Goal: Task Accomplishment & Management: Use online tool/utility

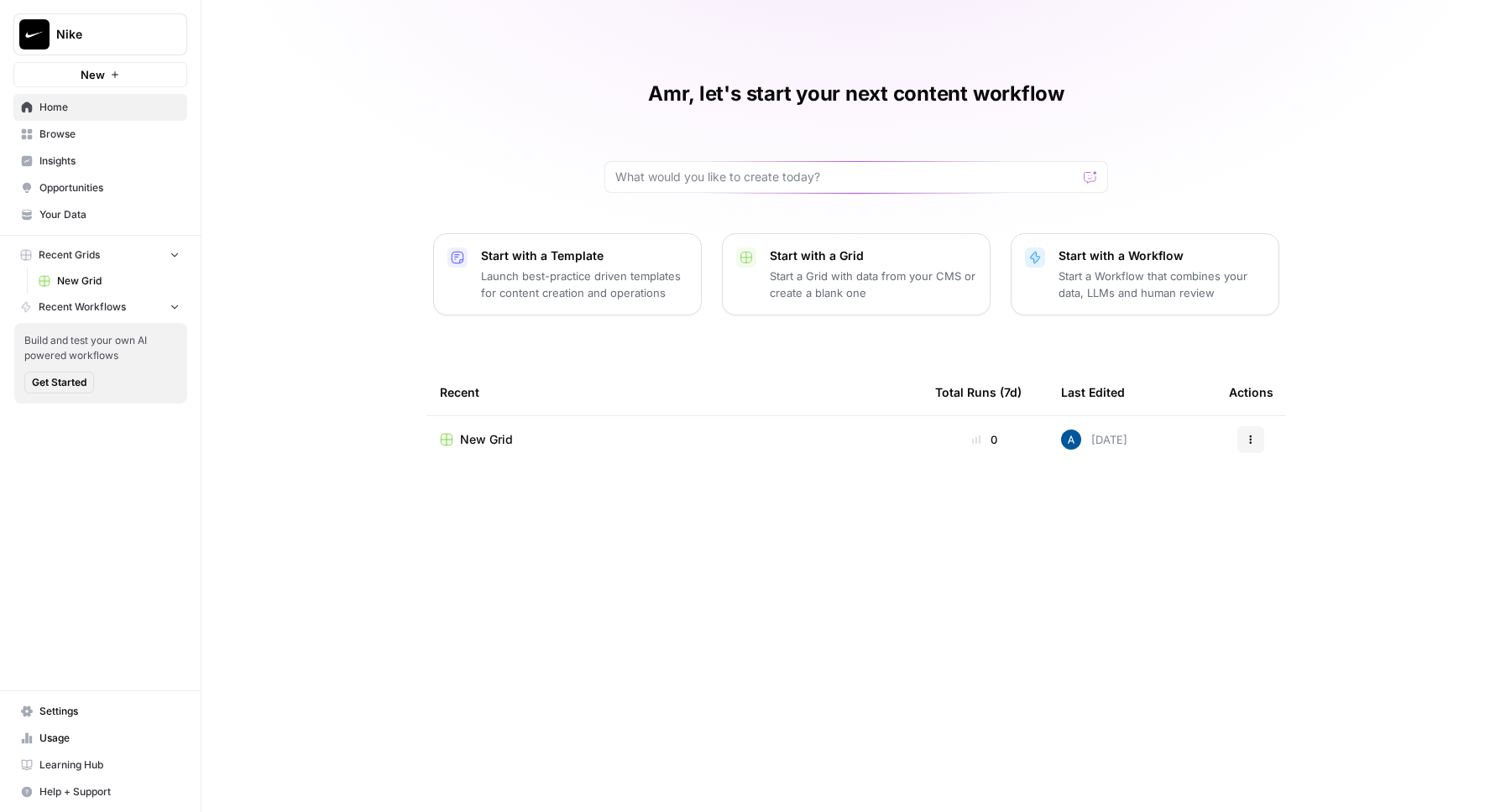
click at [95, 714] on span "Settings" at bounding box center [109, 711] width 140 height 15
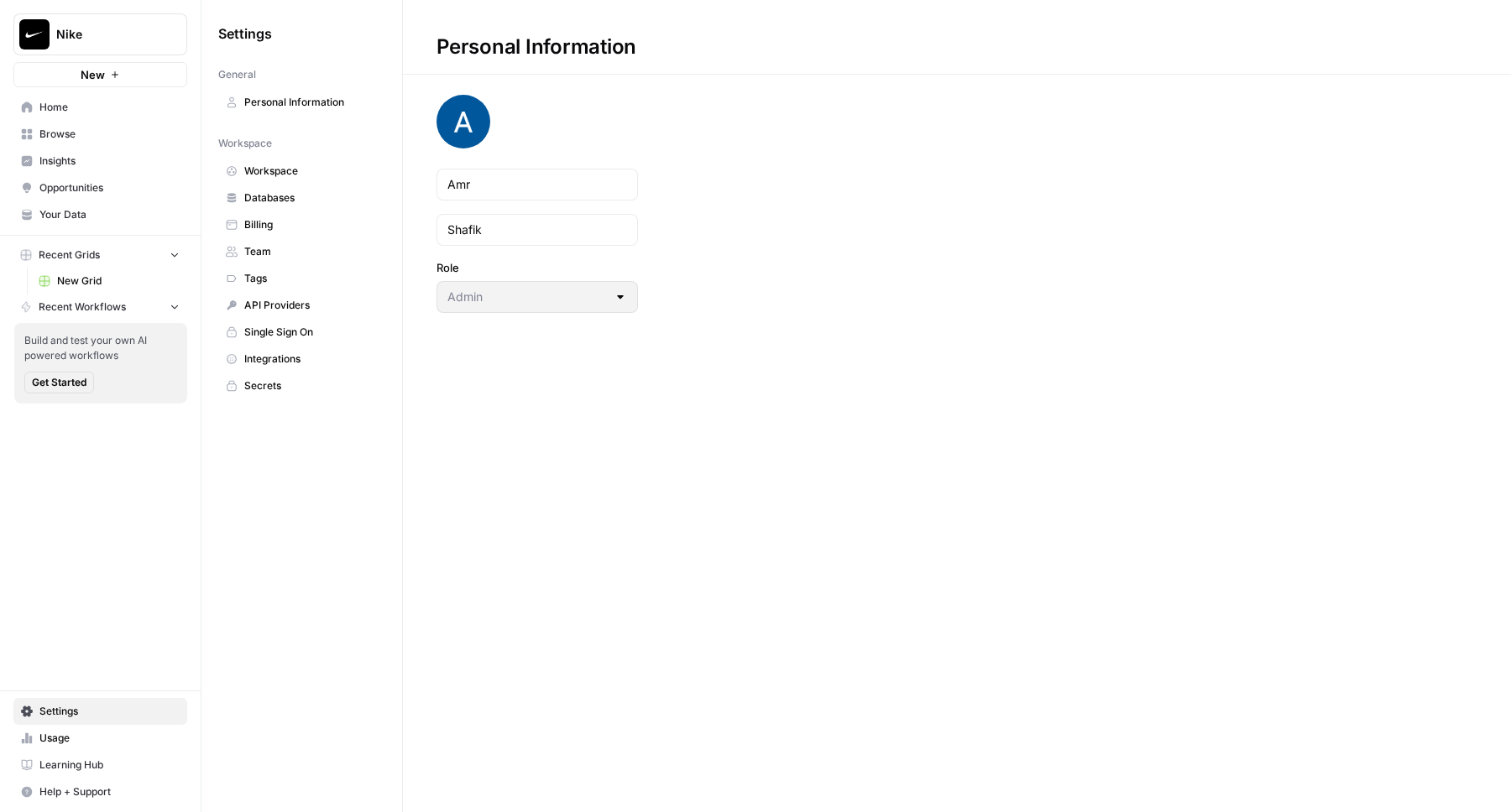
click at [300, 229] on span "Billing" at bounding box center [311, 225] width 133 height 15
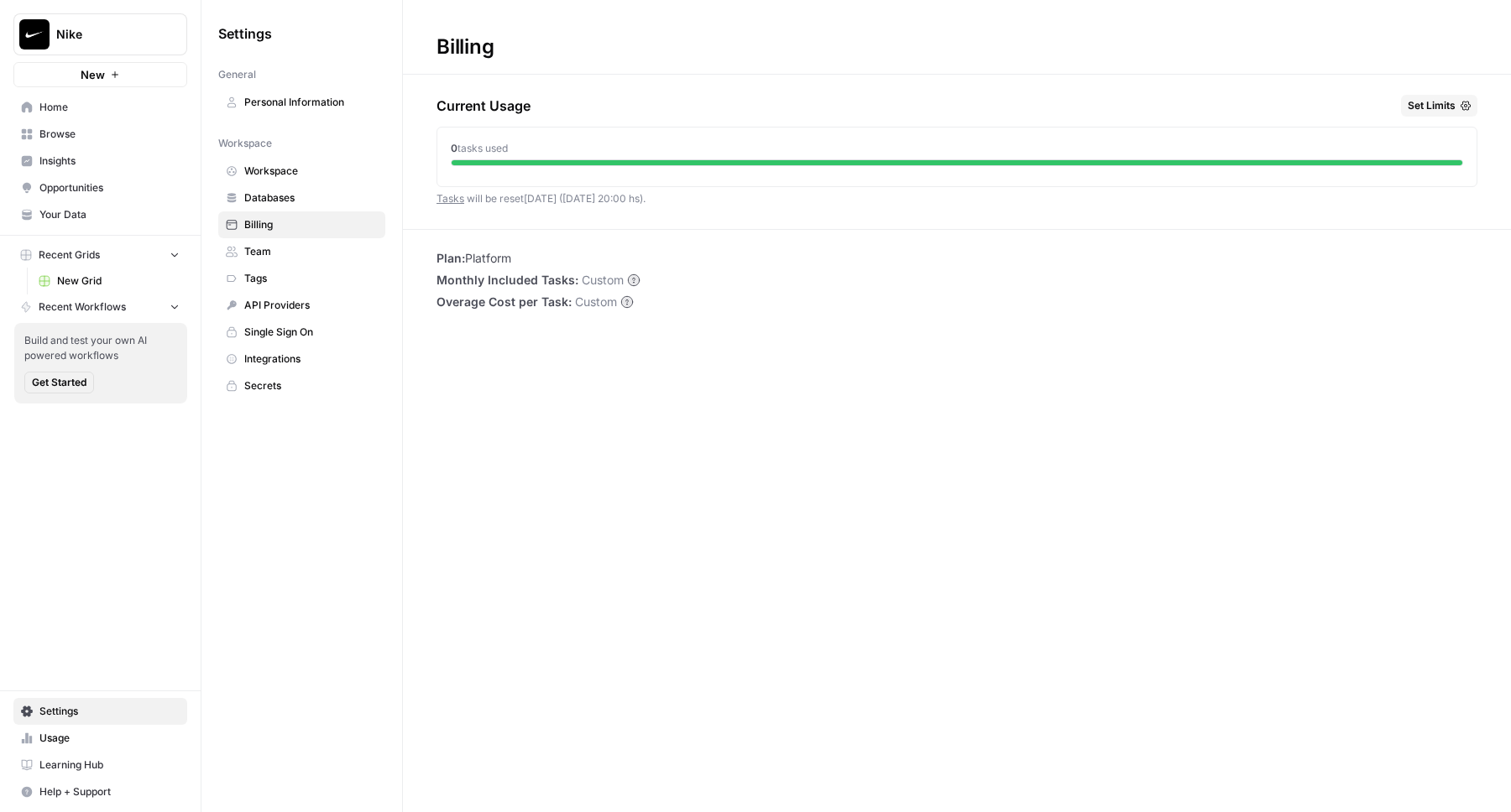
click at [108, 71] on button "New" at bounding box center [100, 75] width 174 height 25
click at [134, 34] on span "Nike" at bounding box center [107, 35] width 102 height 17
type input "dil"
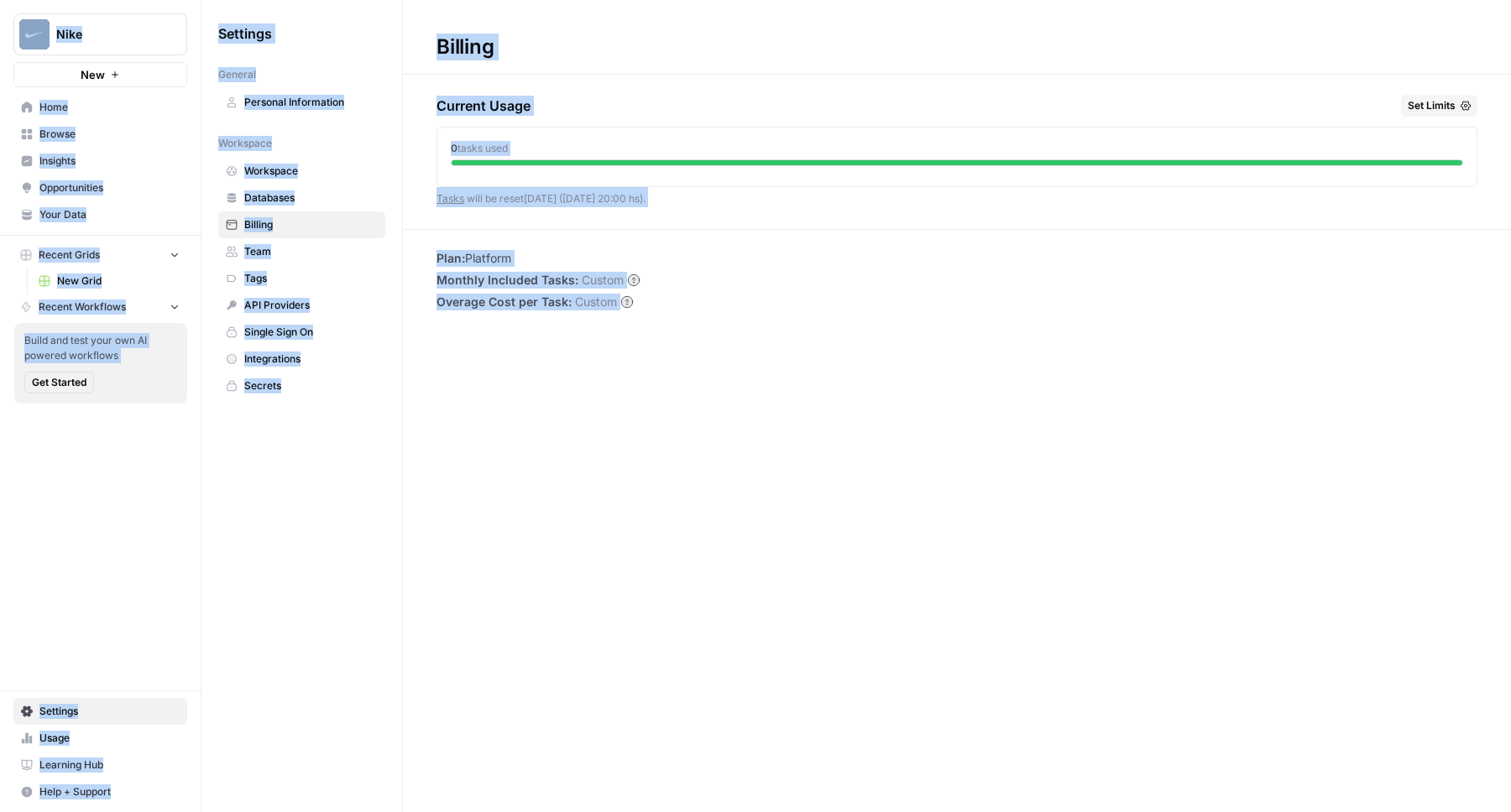
click at [502, 648] on div "Billing Current Usage Set Limits 0 tasks used Tasks will be reset [DATE] ([DATE…" at bounding box center [957, 406] width 1108 height 812
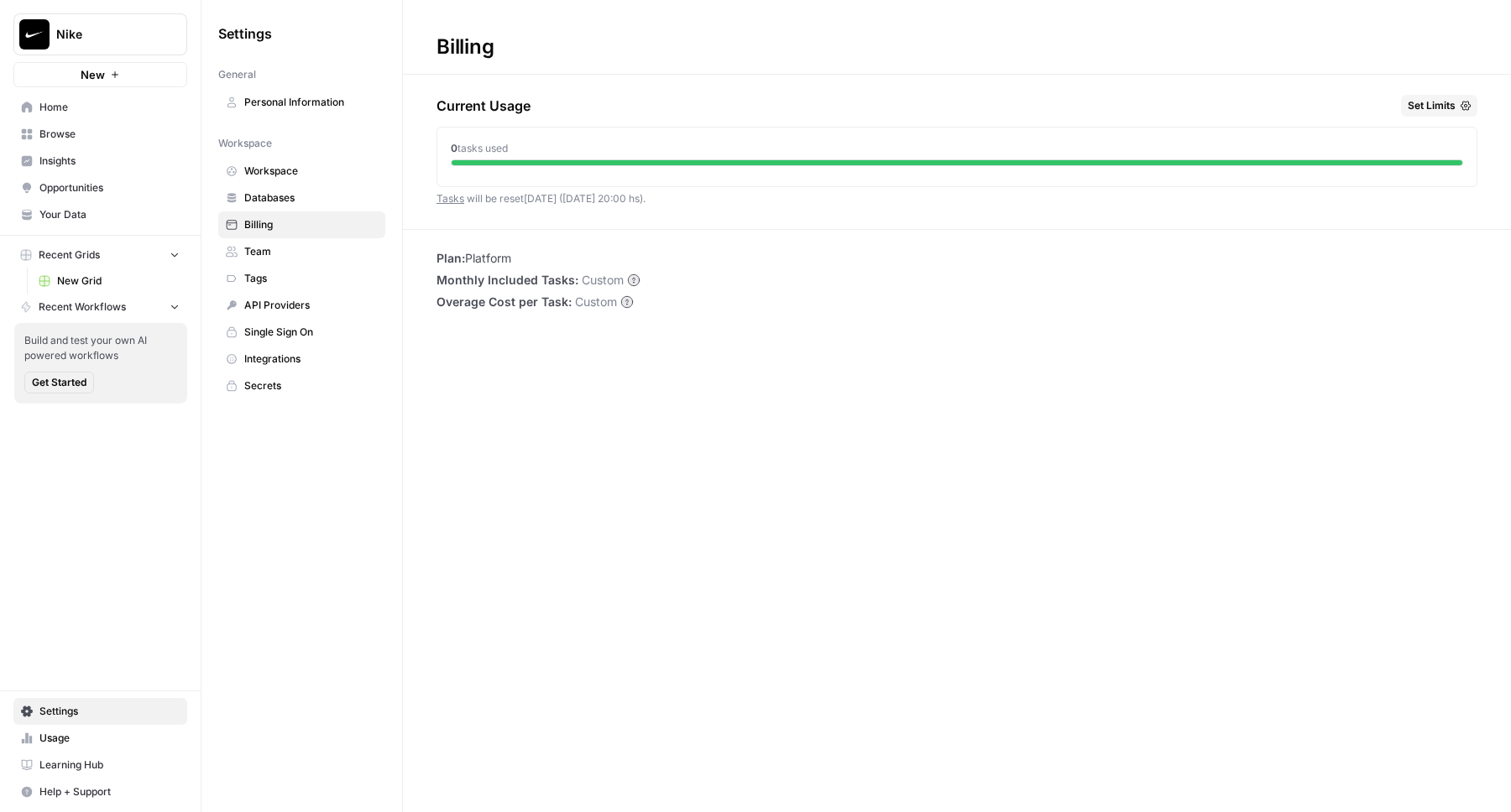
click at [84, 125] on link "Browse" at bounding box center [100, 134] width 174 height 27
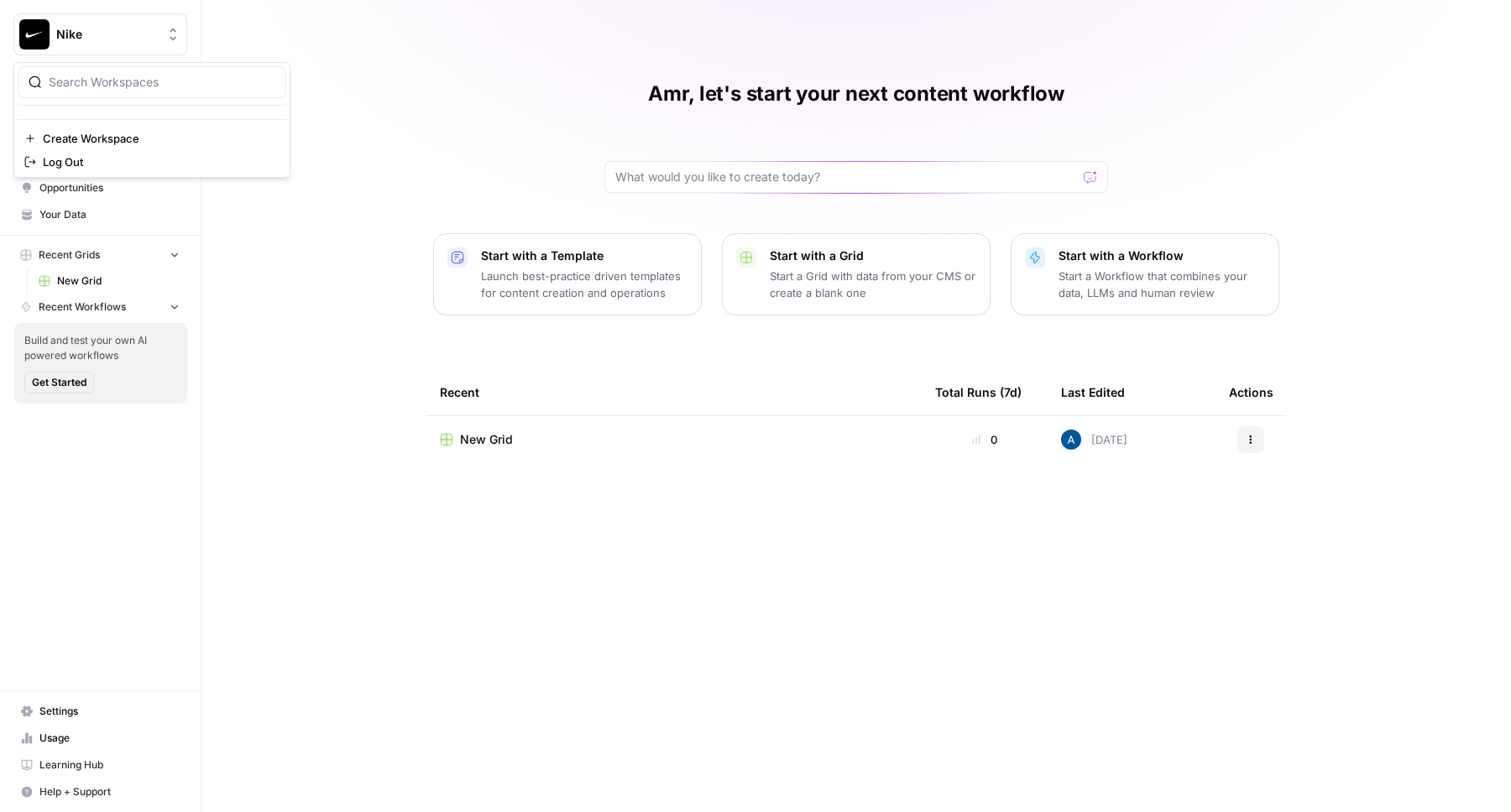
click at [98, 36] on span "Nike" at bounding box center [107, 35] width 102 height 17
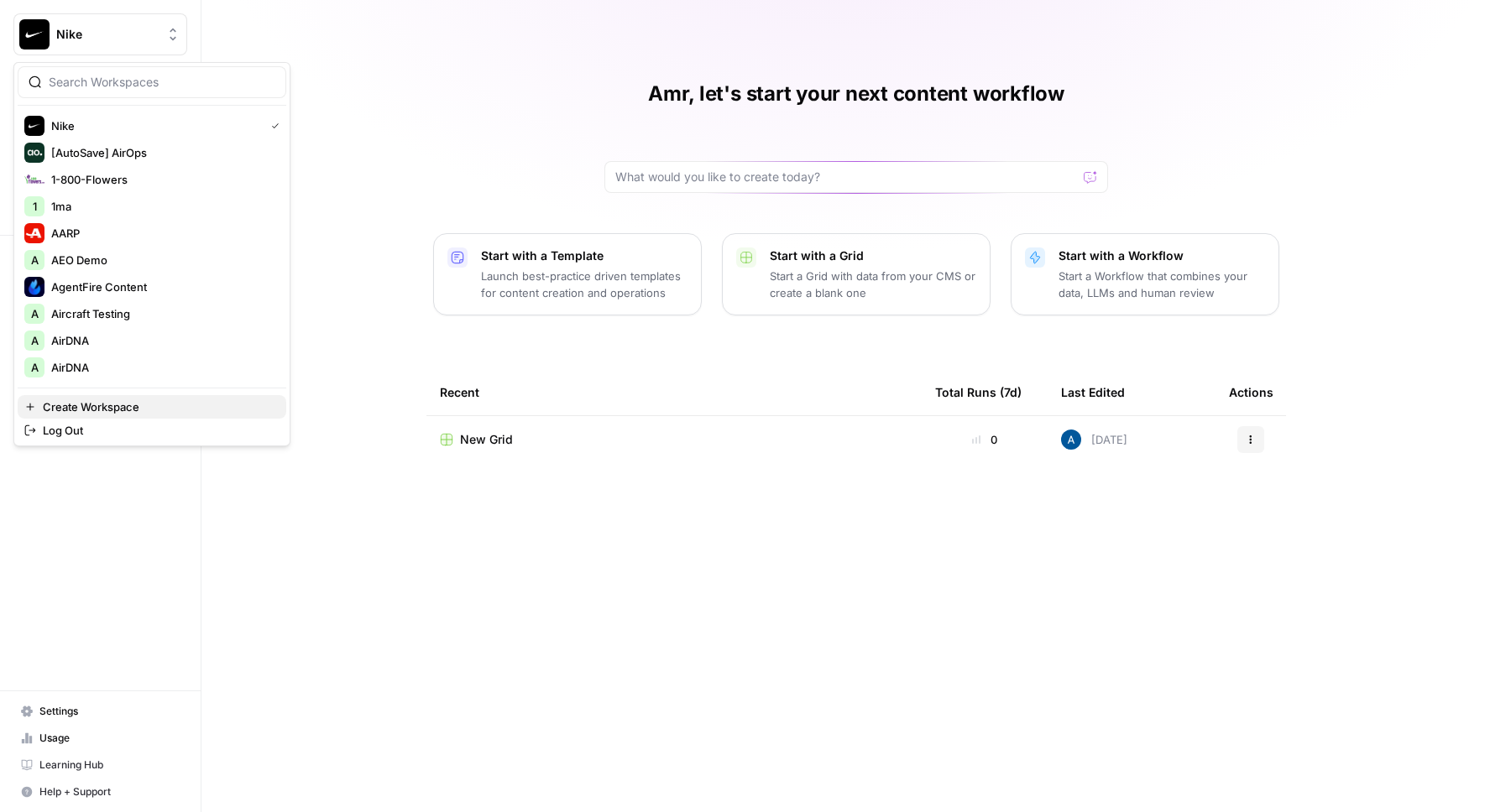
click at [145, 401] on span "Create Workspace" at bounding box center [157, 407] width 230 height 17
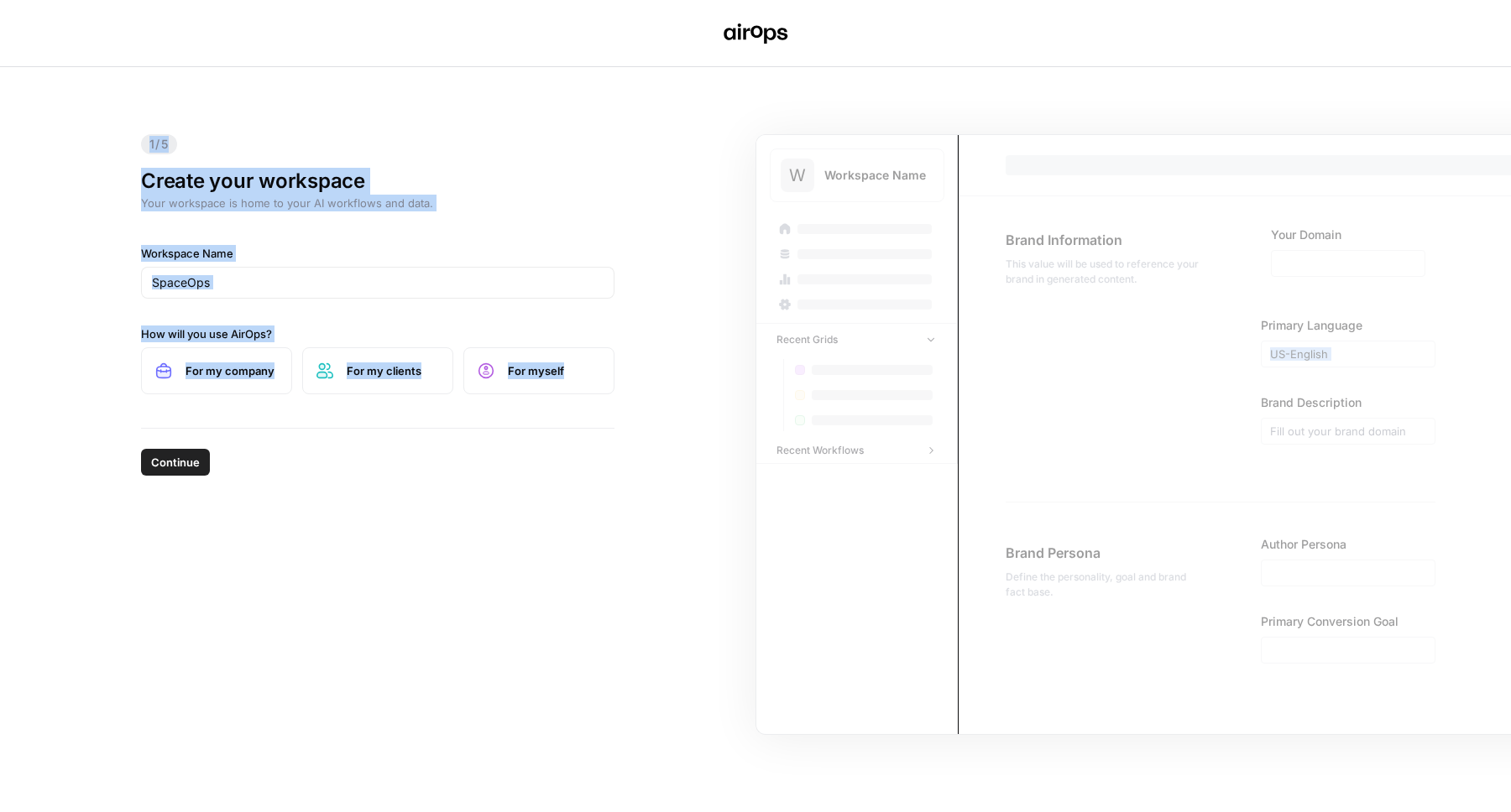
drag, startPoint x: 121, startPoint y: 111, endPoint x: 500, endPoint y: 449, distance: 507.8
click at [500, 449] on div "1/5 Create your workspace Your workspace is home to your AI workflows and data.…" at bounding box center [756, 440] width 1511 height 745
drag, startPoint x: 196, startPoint y: 77, endPoint x: 1255, endPoint y: 610, distance: 1185.6
click at [1240, 608] on div "1/5 Create your workspace Your workspace is home to your AI workflows and data.…" at bounding box center [756, 440] width 1511 height 745
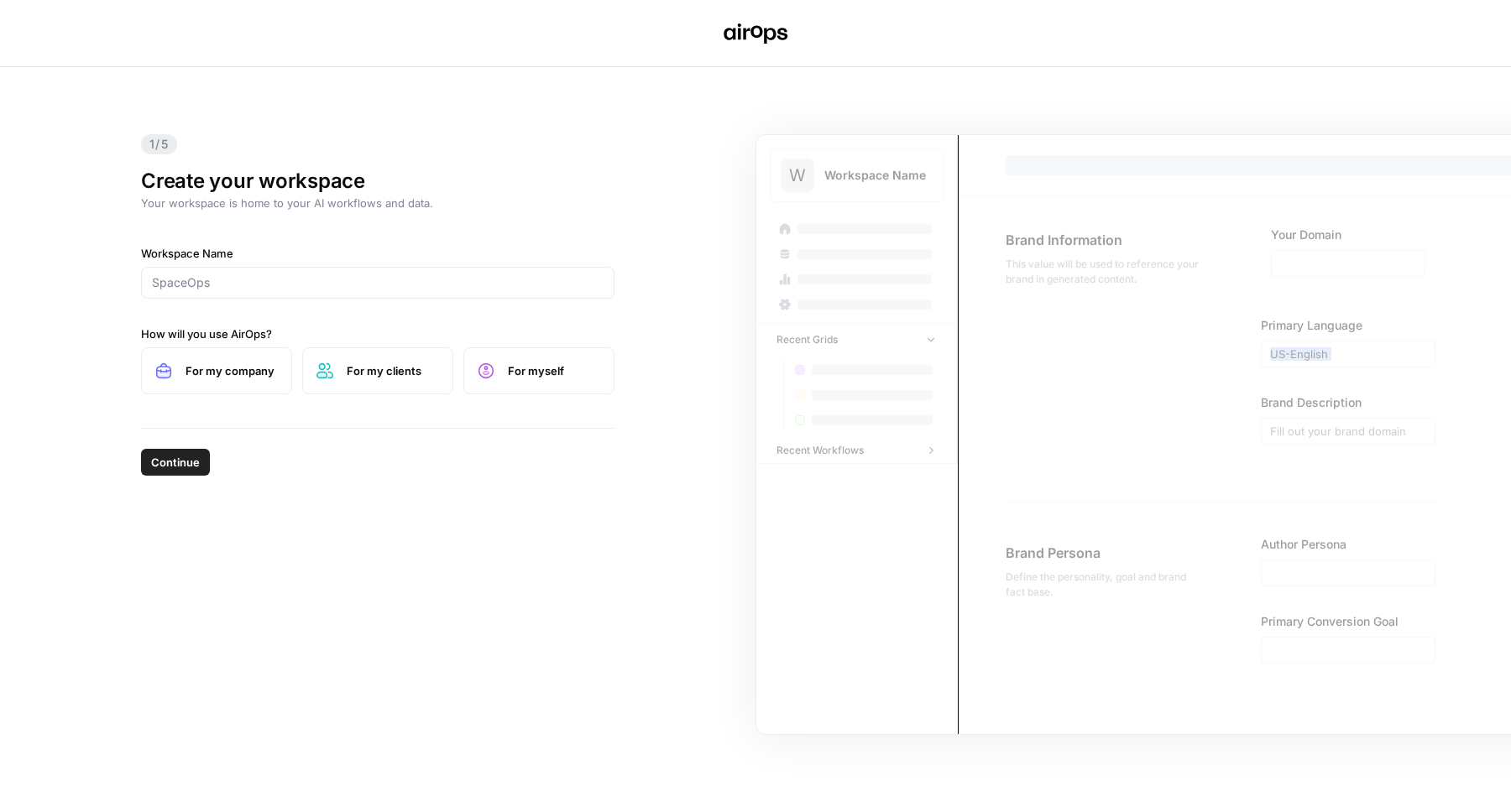
drag, startPoint x: 1289, startPoint y: 636, endPoint x: 866, endPoint y: 319, distance: 528.6
click at [866, 319] on div "1/5 Create your workspace Your workspace is home to your AI workflows and data.…" at bounding box center [756, 440] width 1511 height 745
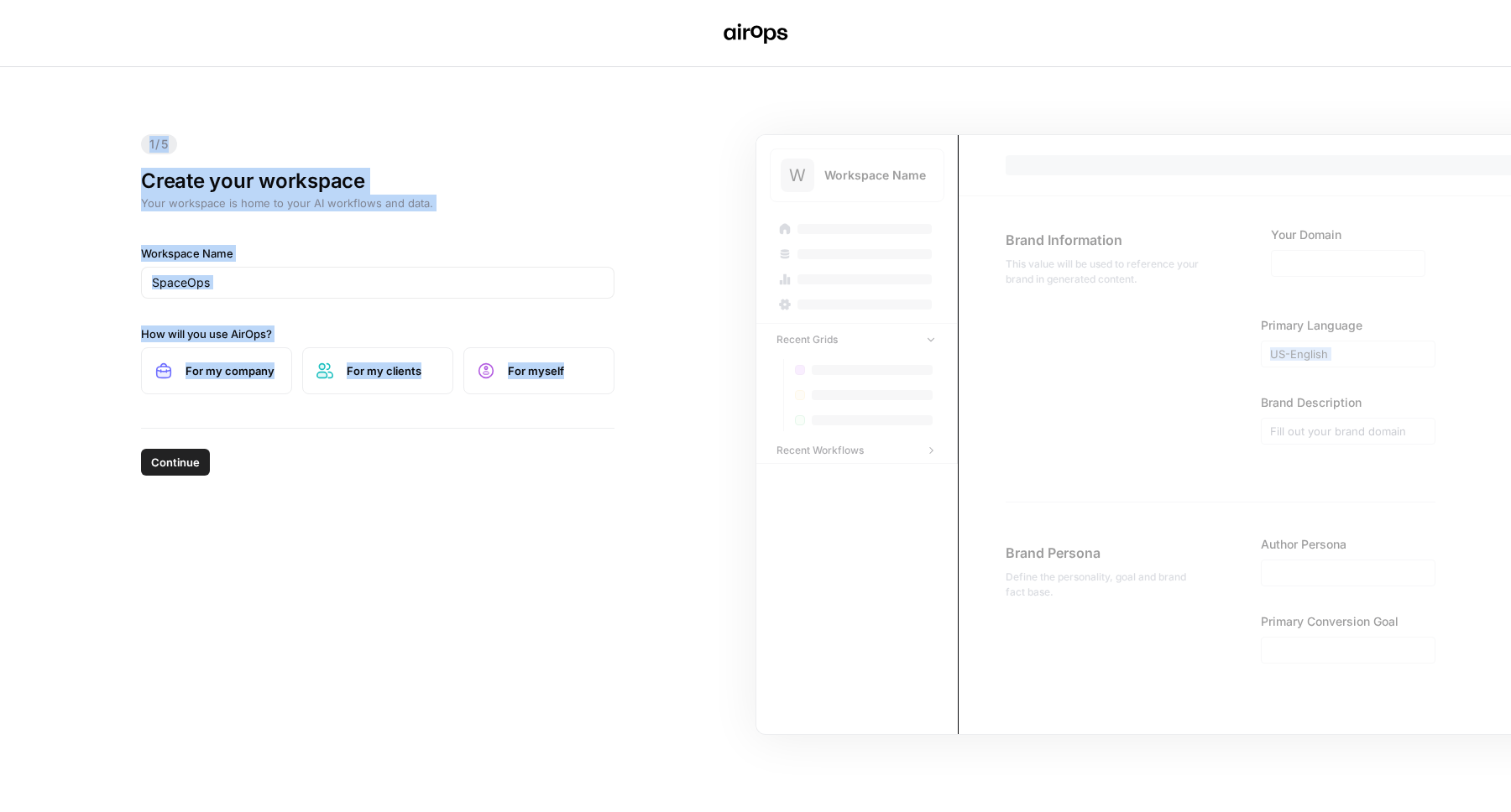
drag, startPoint x: 281, startPoint y: 60, endPoint x: 716, endPoint y: 438, distance: 576.3
click at [716, 438] on div "1/5 Create your workspace Your workspace is home to your AI workflows and data.…" at bounding box center [756, 406] width 1511 height 812
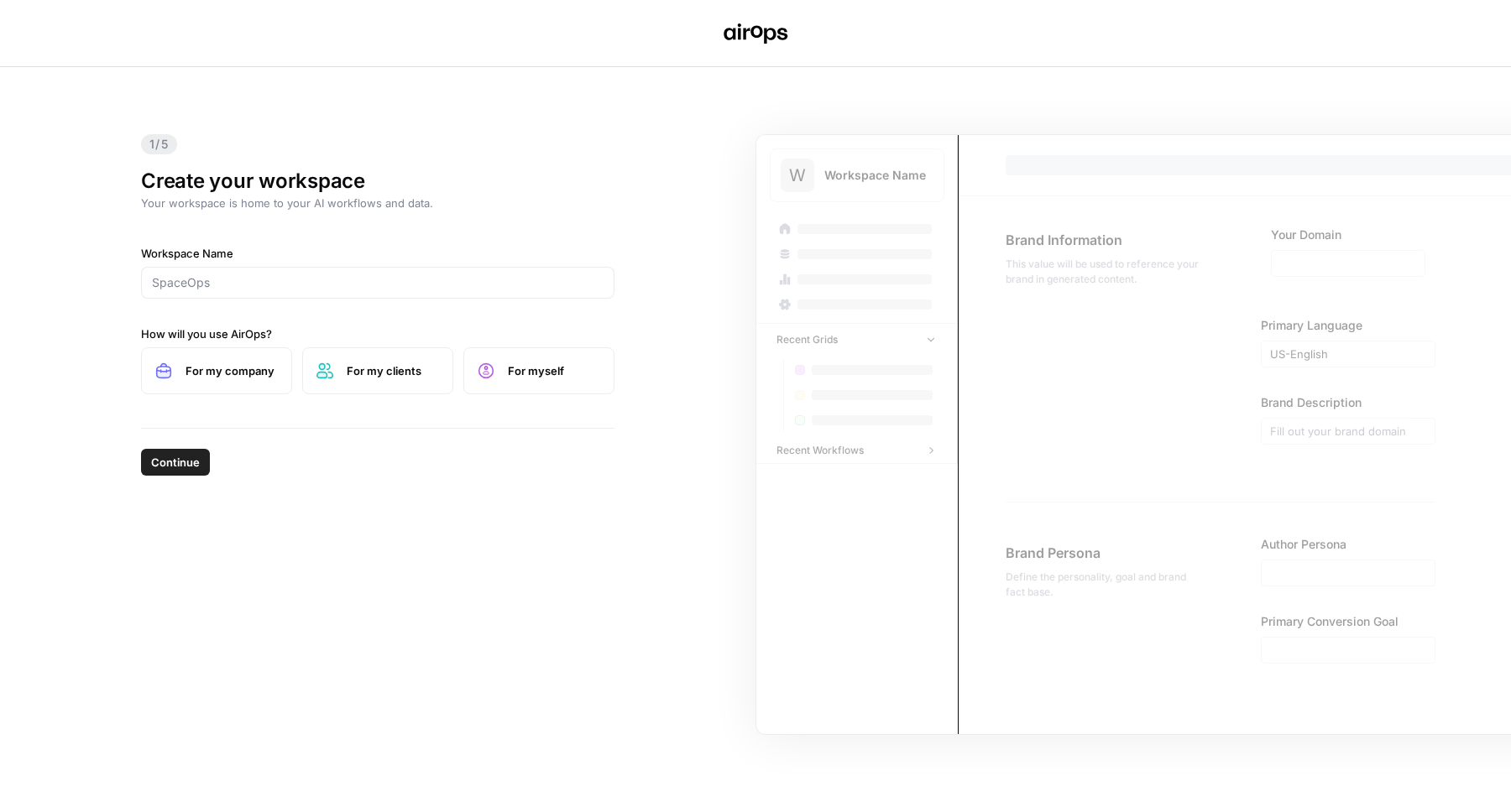
click at [614, 411] on div "1/5 Create your workspace Your workspace is home to your AI workflows and data.…" at bounding box center [377, 247] width 500 height 361
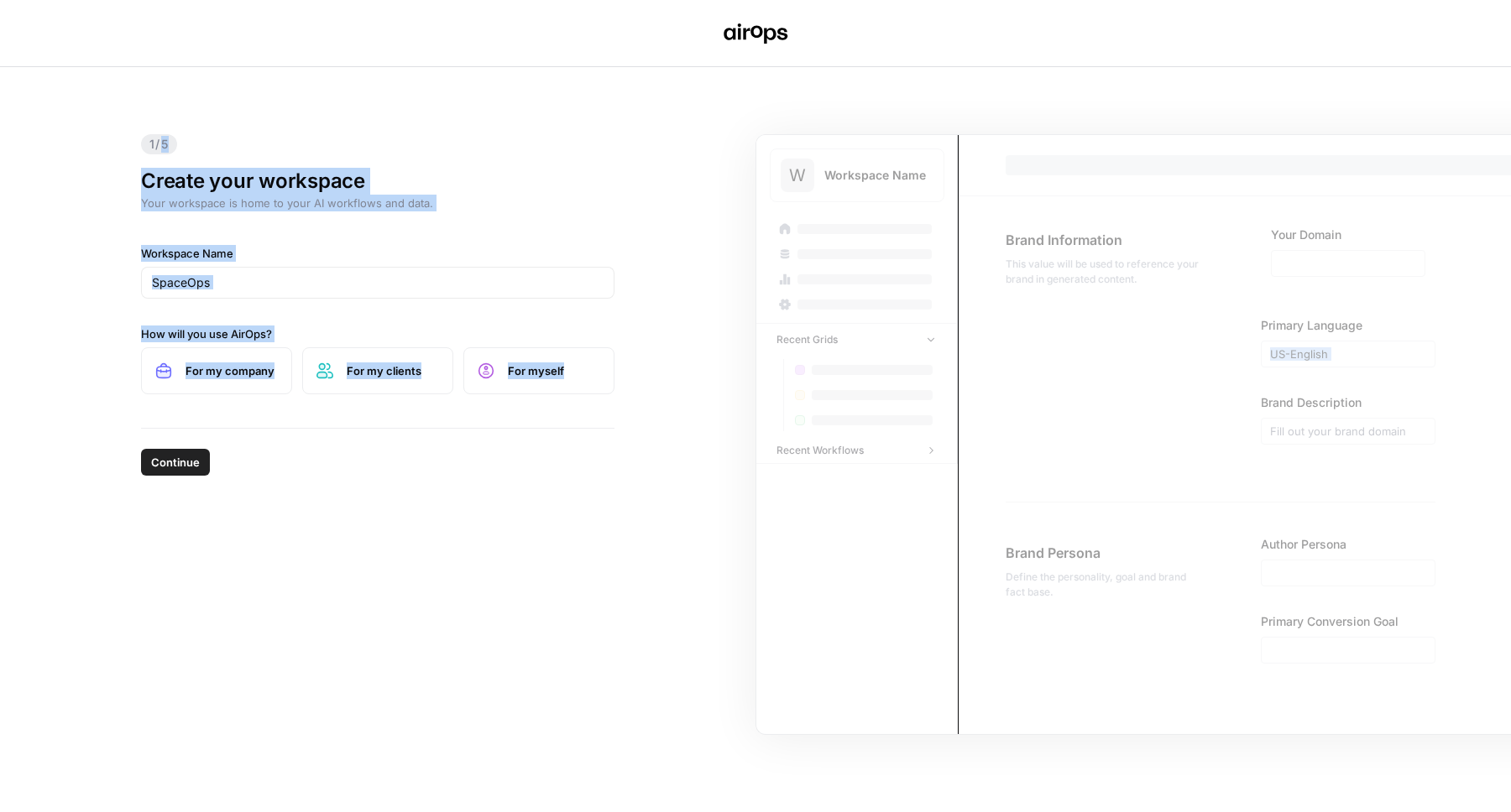
drag, startPoint x: 163, startPoint y: 149, endPoint x: 655, endPoint y: 506, distance: 607.9
click at [655, 506] on div "1/5 Create your workspace Your workspace is home to your AI workflows and data.…" at bounding box center [756, 440] width 1511 height 745
click at [526, 479] on div "Continue" at bounding box center [378, 458] width 474 height 60
drag, startPoint x: 193, startPoint y: 153, endPoint x: 425, endPoint y: 377, distance: 322.5
click at [425, 377] on div "1/5 Create your workspace Your workspace is home to your AI workflows and data.…" at bounding box center [377, 247] width 500 height 361
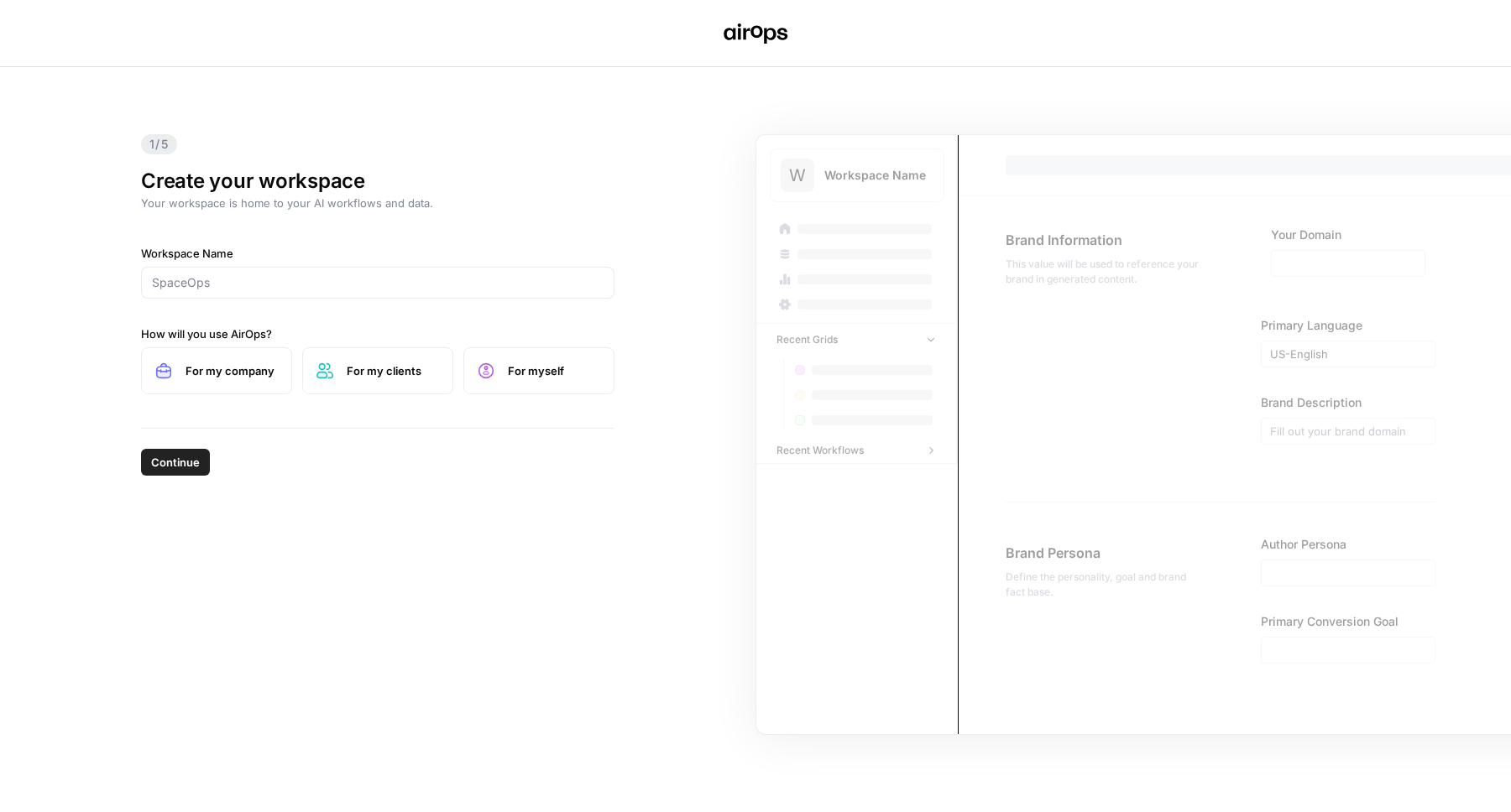
click at [464, 401] on div "1/5 Create your workspace Your workspace is home to your AI workflows and data.…" at bounding box center [377, 247] width 500 height 361
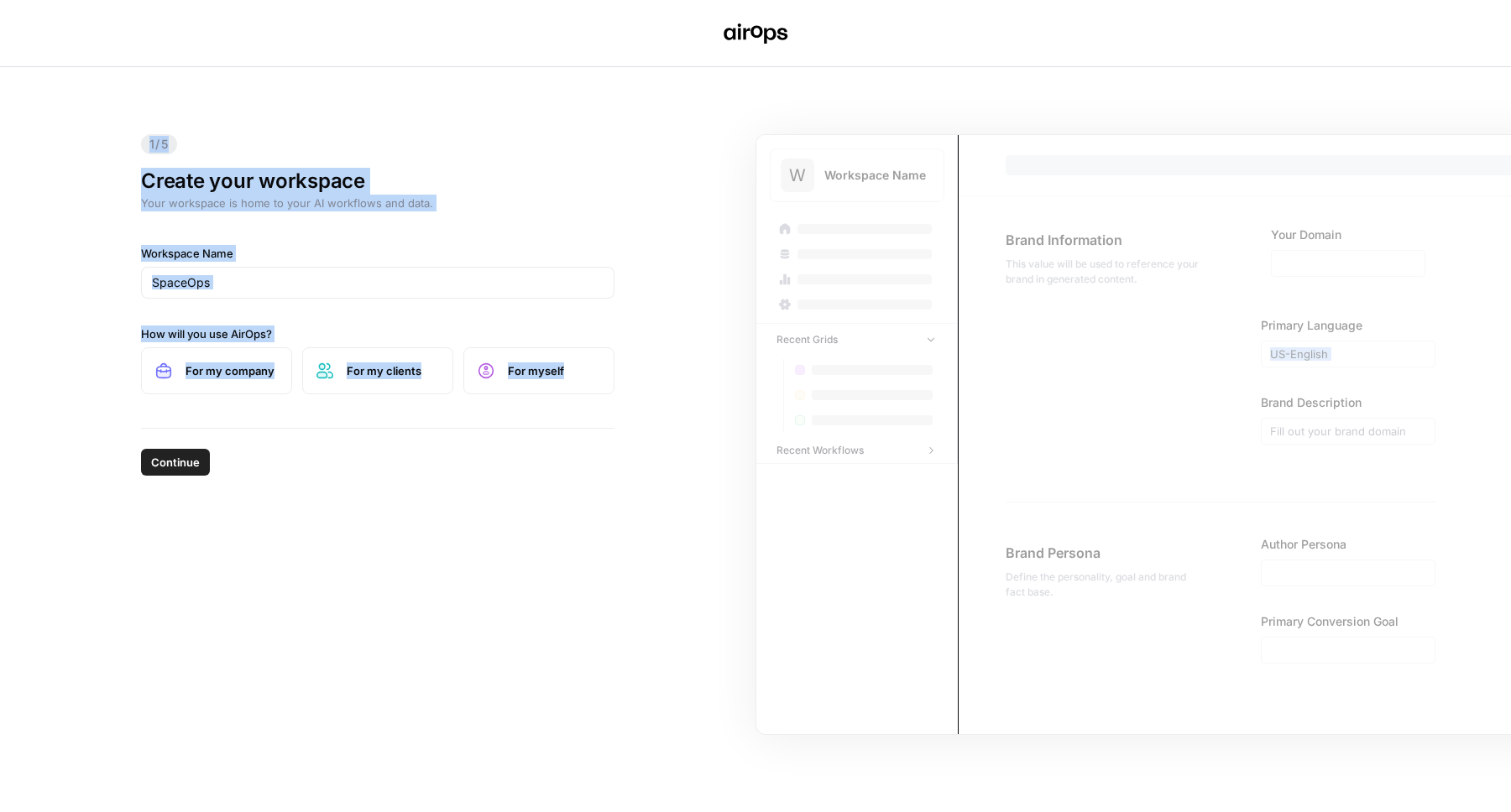
drag, startPoint x: 104, startPoint y: 79, endPoint x: 458, endPoint y: 486, distance: 539.4
click at [443, 473] on div "1/5 Create your workspace Your workspace is home to your AI workflows and data.…" at bounding box center [756, 440] width 1511 height 745
click at [458, 486] on div "Continue" at bounding box center [378, 458] width 474 height 60
drag, startPoint x: 458, startPoint y: 486, endPoint x: 176, endPoint y: 182, distance: 414.7
click at [176, 182] on div "1/5 Create your workspace Your workspace is home to your AI workflows and data.…" at bounding box center [756, 440] width 1511 height 745
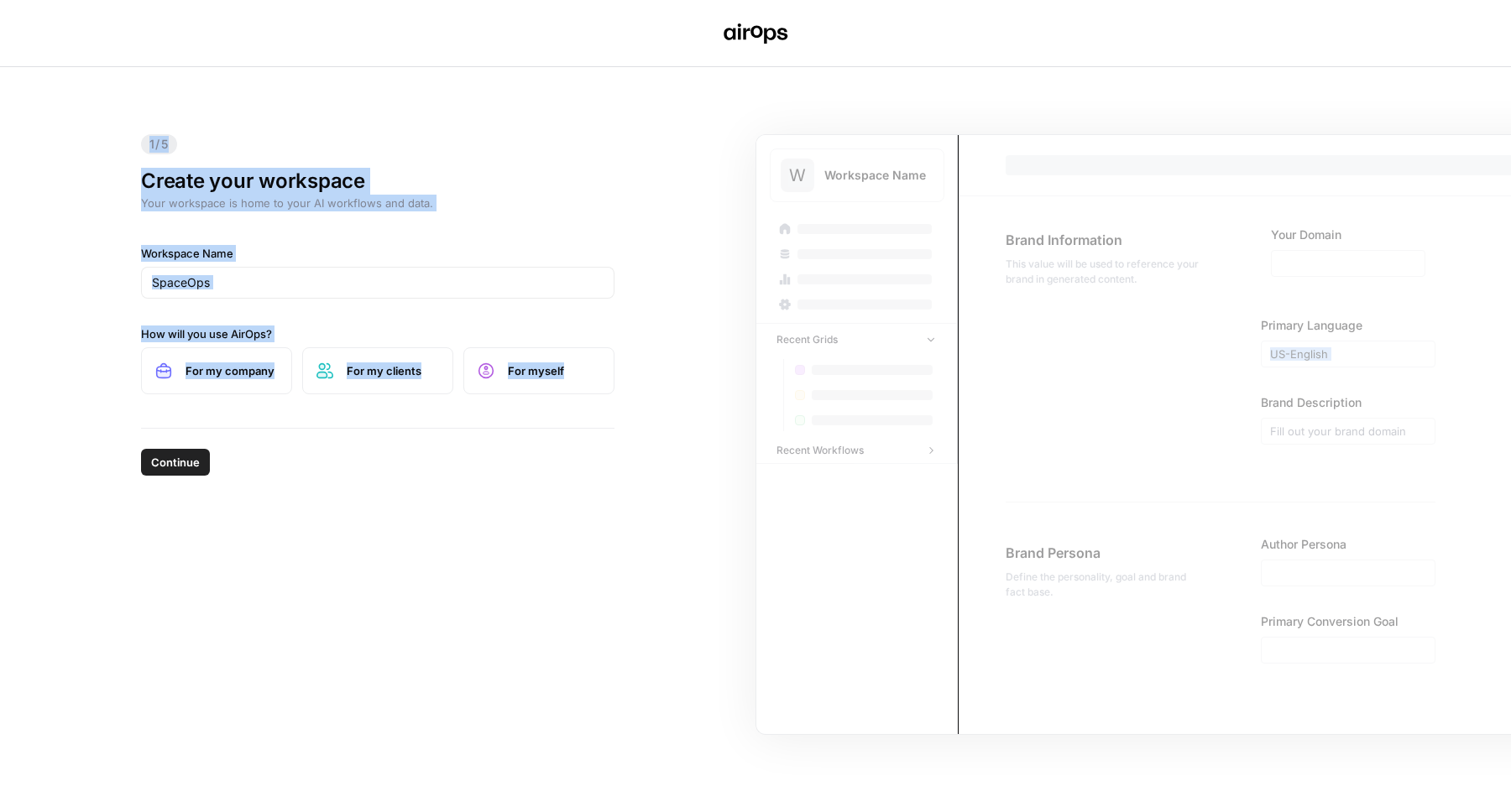
drag, startPoint x: 142, startPoint y: 143, endPoint x: 401, endPoint y: 483, distance: 427.4
click at [401, 483] on div "1/5 Create your workspace Your workspace is home to your AI workflows and data.…" at bounding box center [756, 440] width 1511 height 745
click at [401, 483] on div "Continue" at bounding box center [378, 458] width 474 height 60
drag, startPoint x: 80, startPoint y: 143, endPoint x: 441, endPoint y: 524, distance: 524.9
click at [441, 524] on div "1/5 Create your workspace Your workspace is home to your AI workflows and data.…" at bounding box center [756, 440] width 1511 height 745
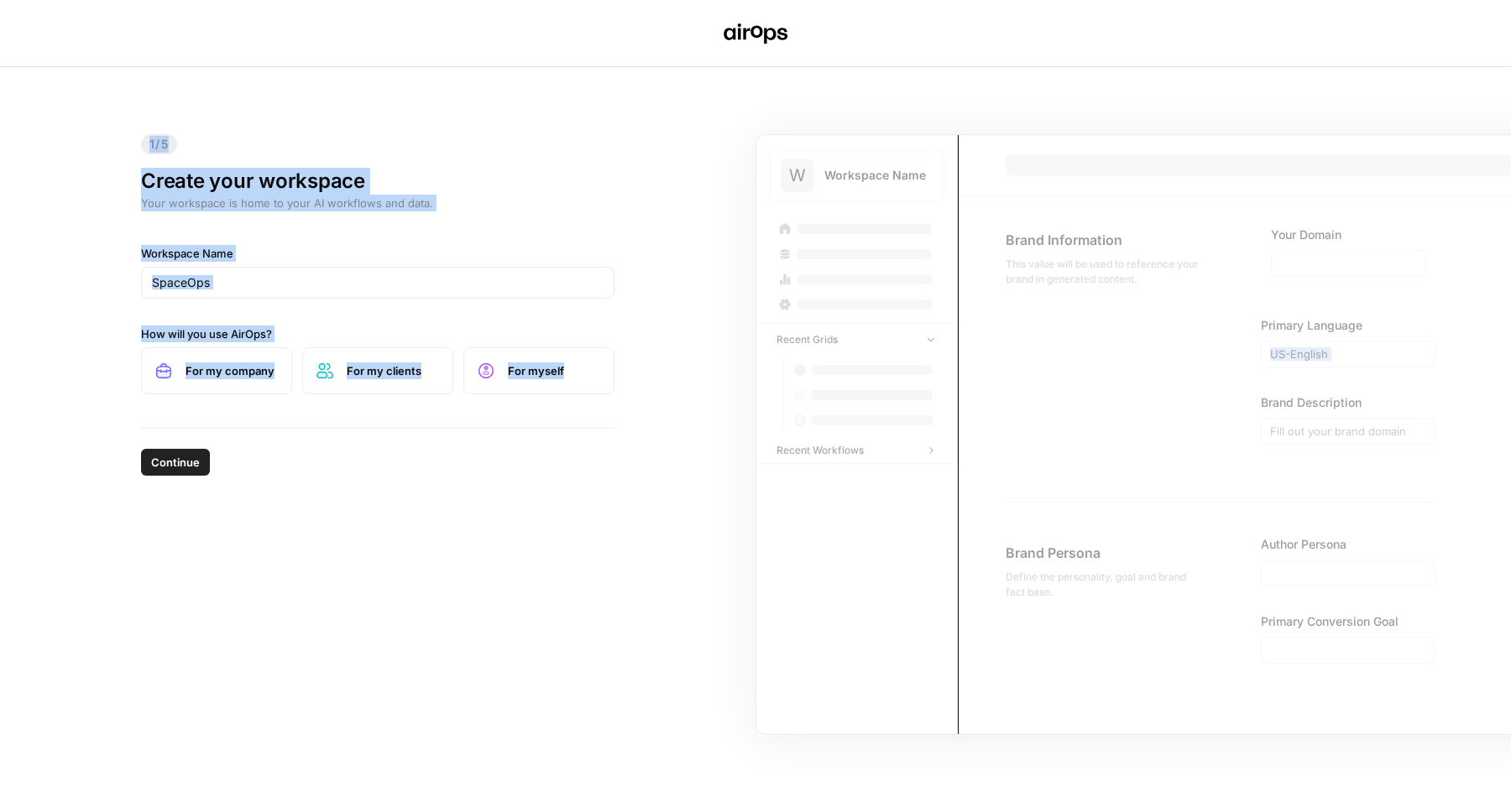
click at [462, 500] on div "1/5 Create your workspace Your workspace is home to your AI workflows and data.…" at bounding box center [756, 440] width 1511 height 745
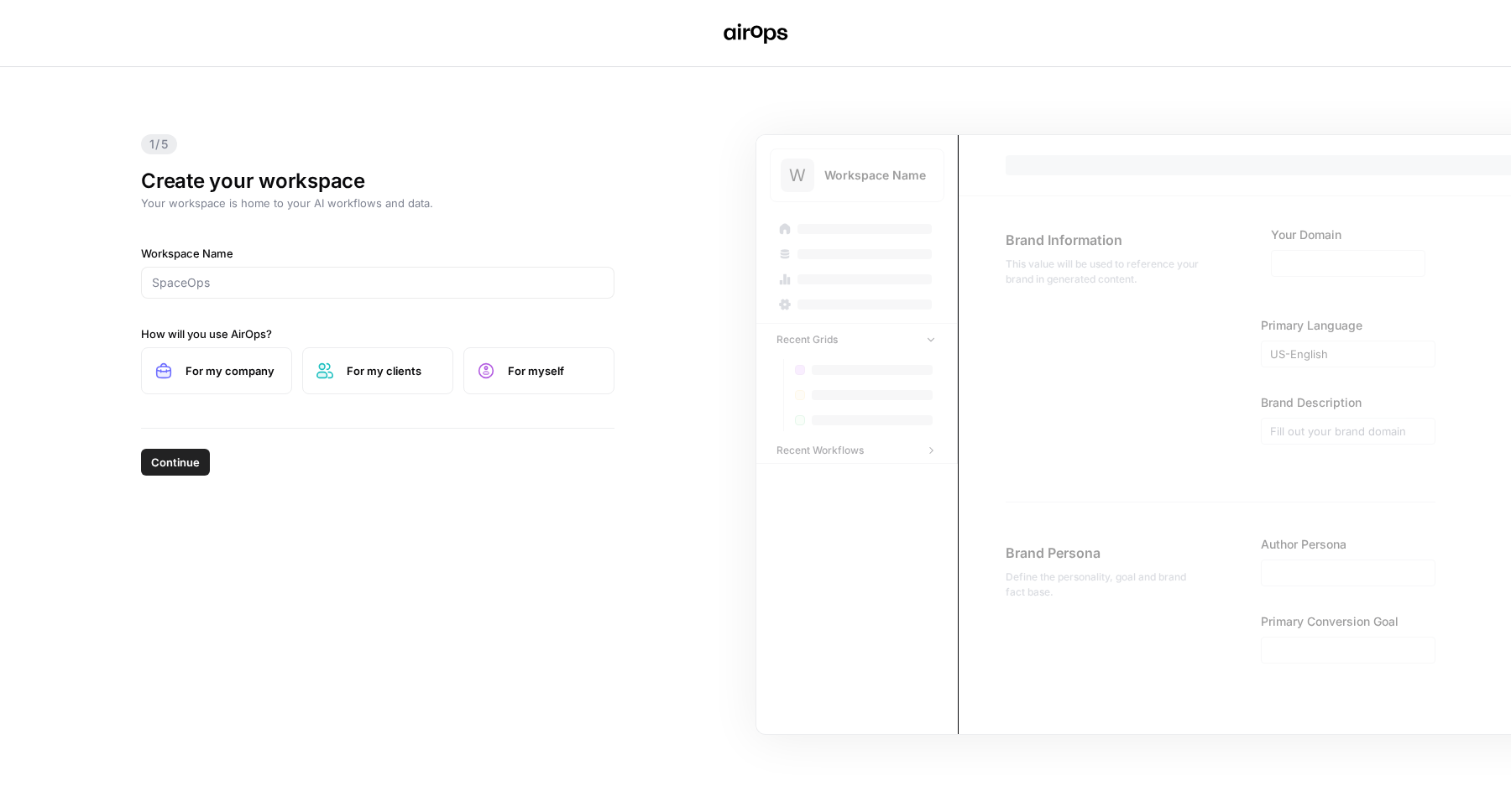
click at [435, 372] on span "For my clients" at bounding box center [392, 371] width 93 height 17
click at [397, 305] on div "Workspace Name How will you use AirOps? For my company For my clients For myself" at bounding box center [378, 320] width 474 height 149
click at [395, 292] on div at bounding box center [378, 283] width 474 height 32
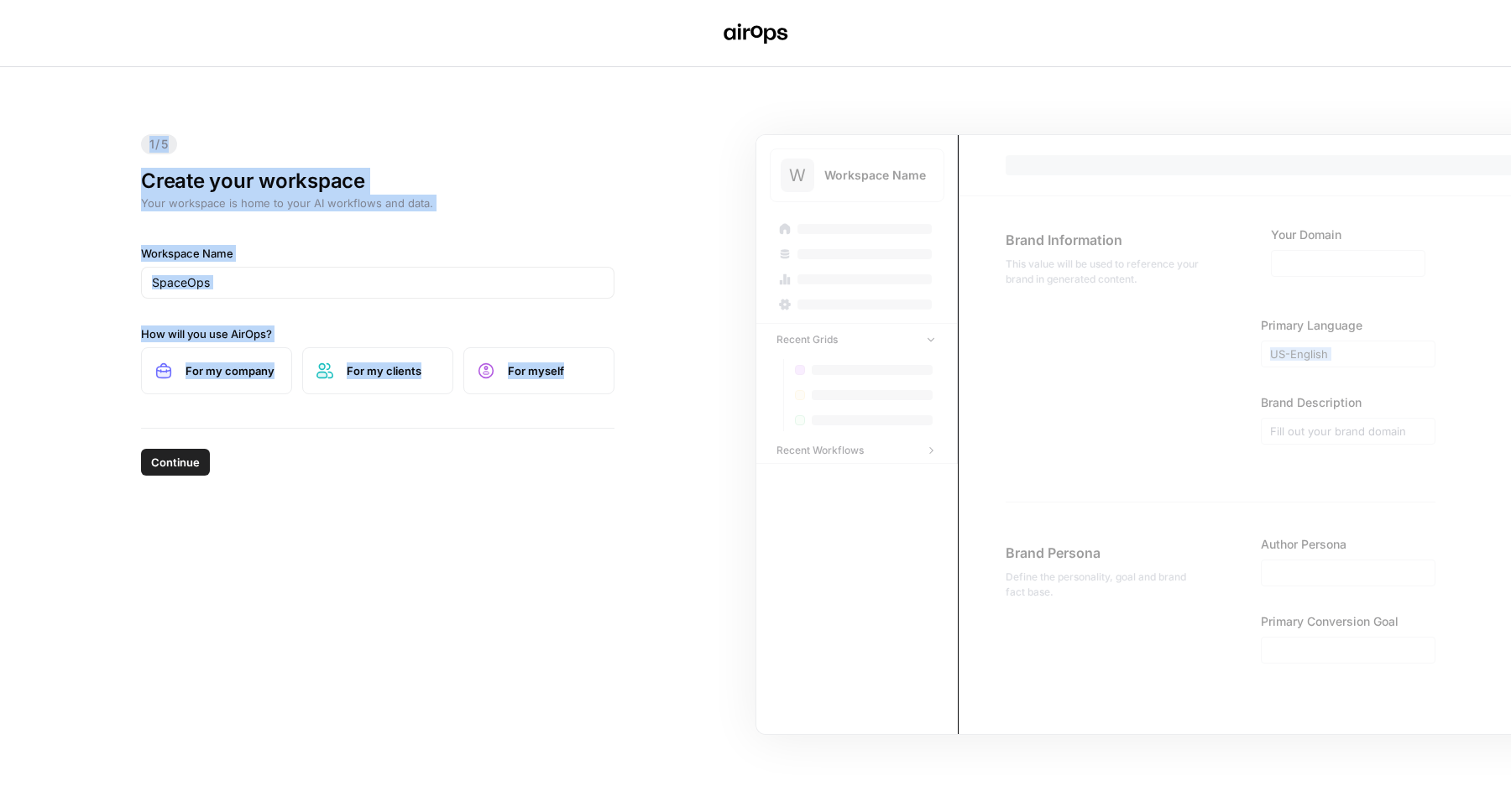
drag, startPoint x: 102, startPoint y: 155, endPoint x: 369, endPoint y: 501, distance: 437.0
click at [369, 499] on div "1/5 Create your workspace Your workspace is home to your AI workflows and data.…" at bounding box center [756, 440] width 1511 height 745
click at [402, 495] on div "1/5 Create your workspace Your workspace is home to your AI workflows and data.…" at bounding box center [756, 440] width 1511 height 745
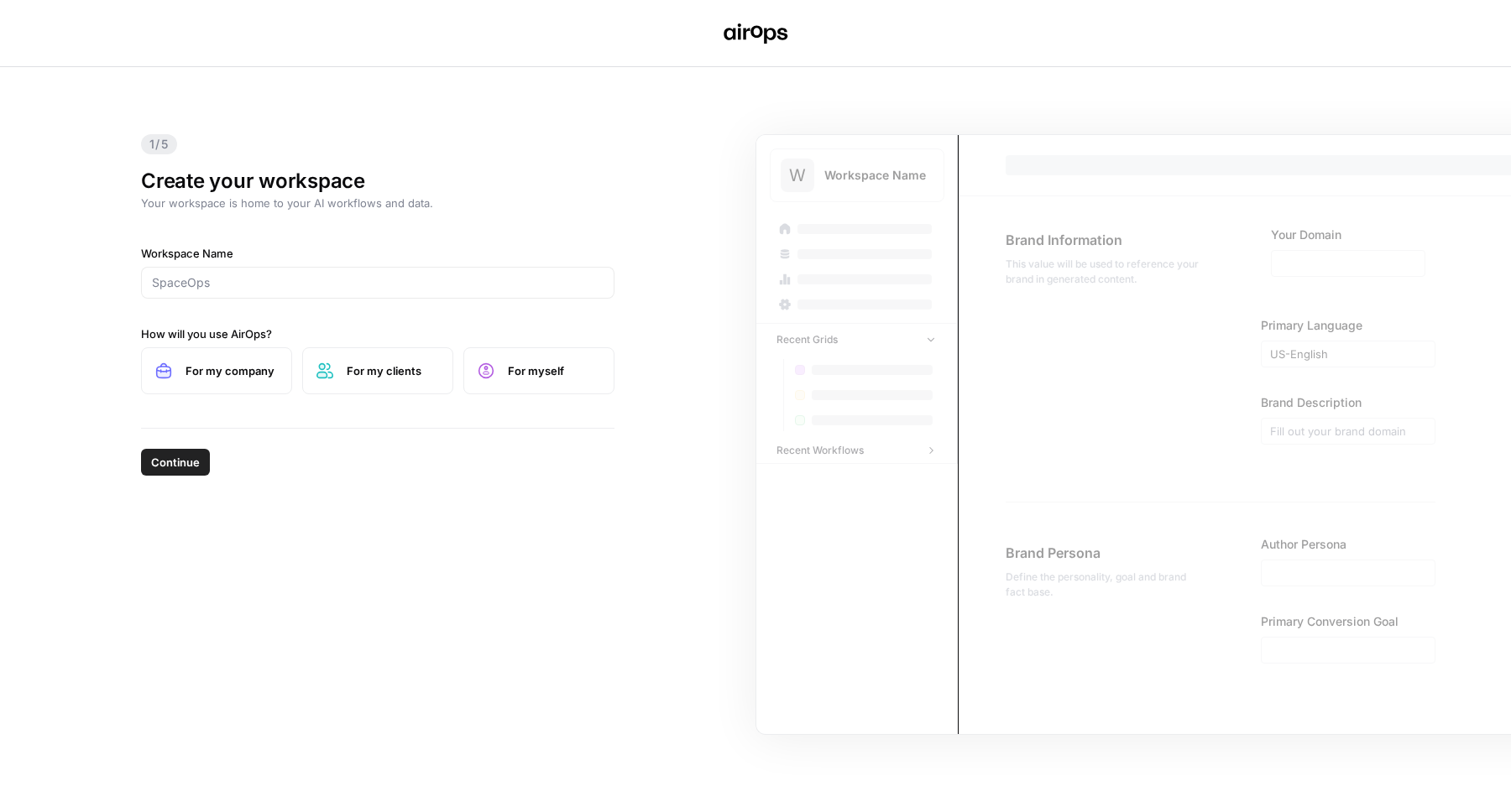
click at [294, 389] on div "For my company For my clients For myself" at bounding box center [378, 370] width 474 height 47
click at [320, 316] on div "Workspace Name How will you use AirOps? For my company For my clients For myself" at bounding box center [378, 320] width 474 height 149
click at [322, 279] on input "Workspace Name" at bounding box center [378, 283] width 452 height 17
type input "Grammarly"
click at [166, 461] on span "Continue" at bounding box center [175, 462] width 48 height 17
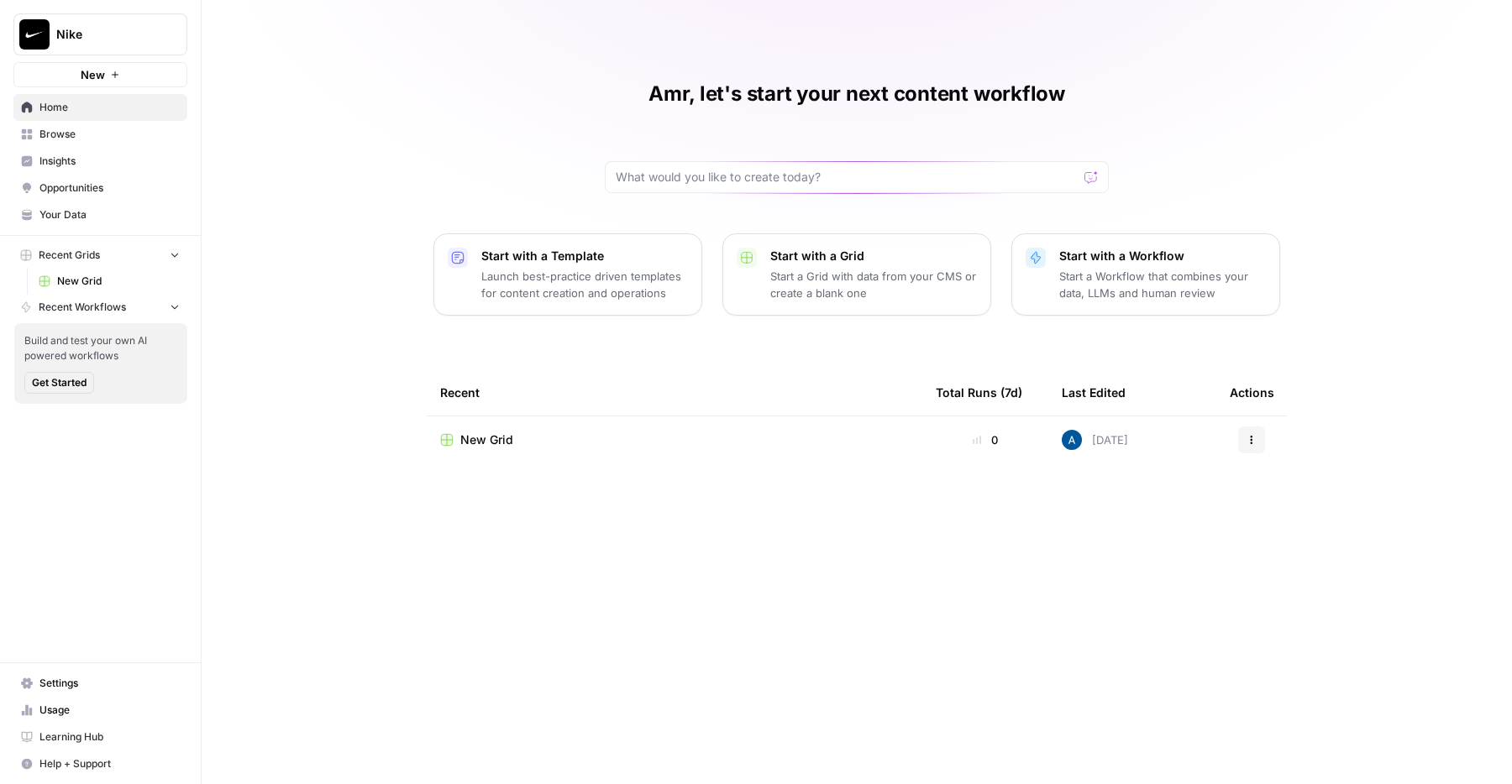
click at [563, 432] on div "New Grid" at bounding box center [674, 440] width 469 height 17
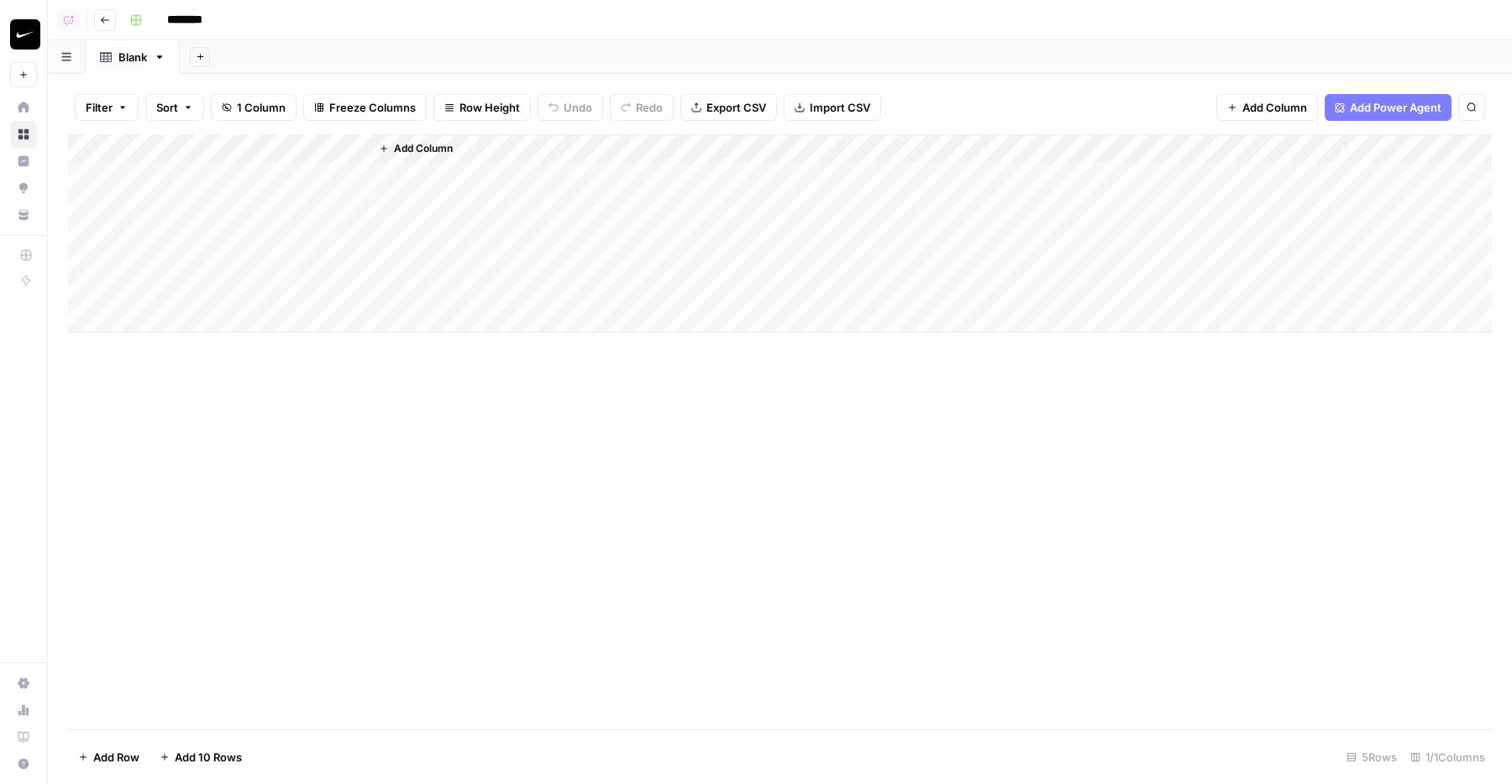
click at [295, 181] on div "Add Column" at bounding box center [780, 233] width 1424 height 198
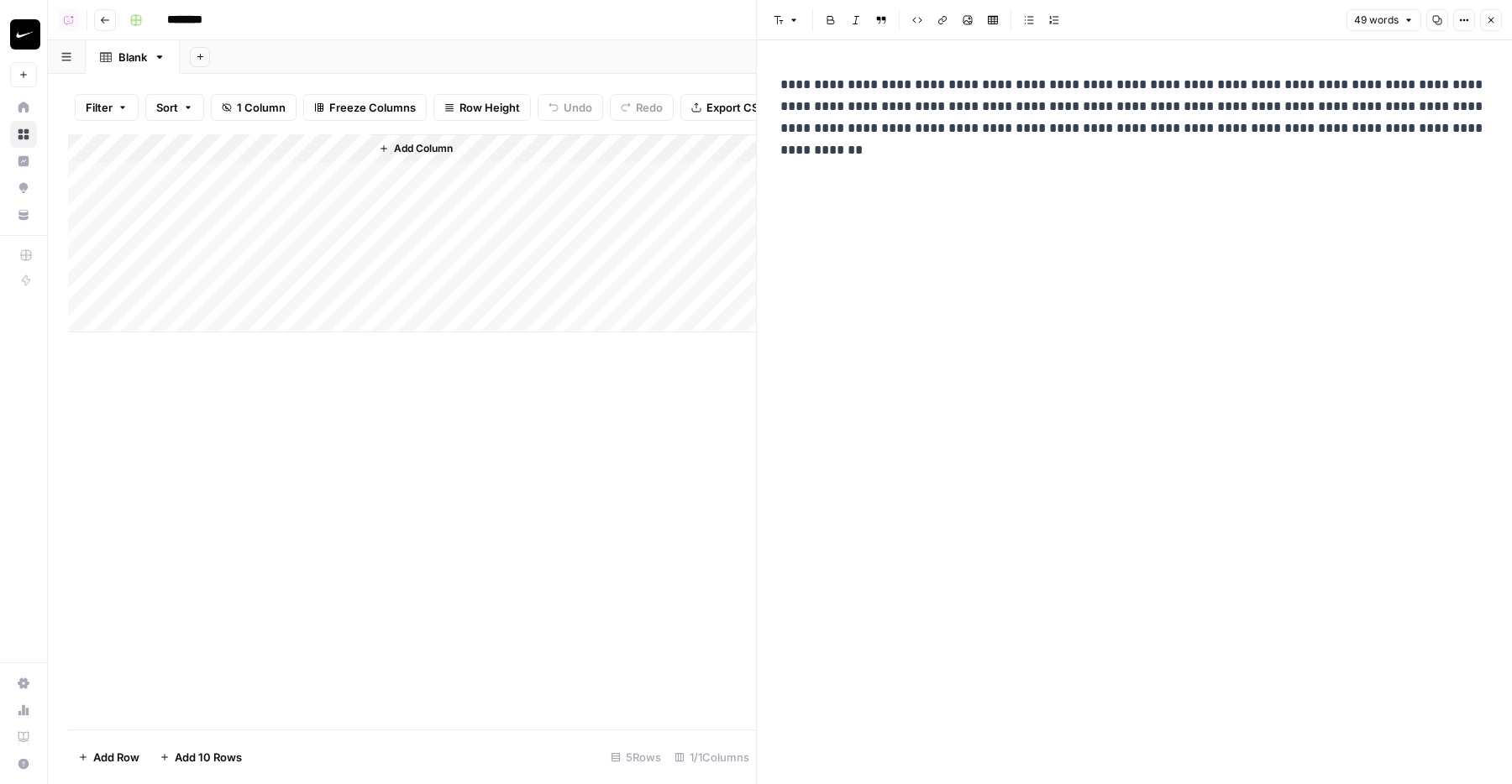
click at [939, 114] on p "**********" at bounding box center [1133, 106] width 708 height 65
click at [942, 110] on p "**********" at bounding box center [1133, 106] width 708 height 65
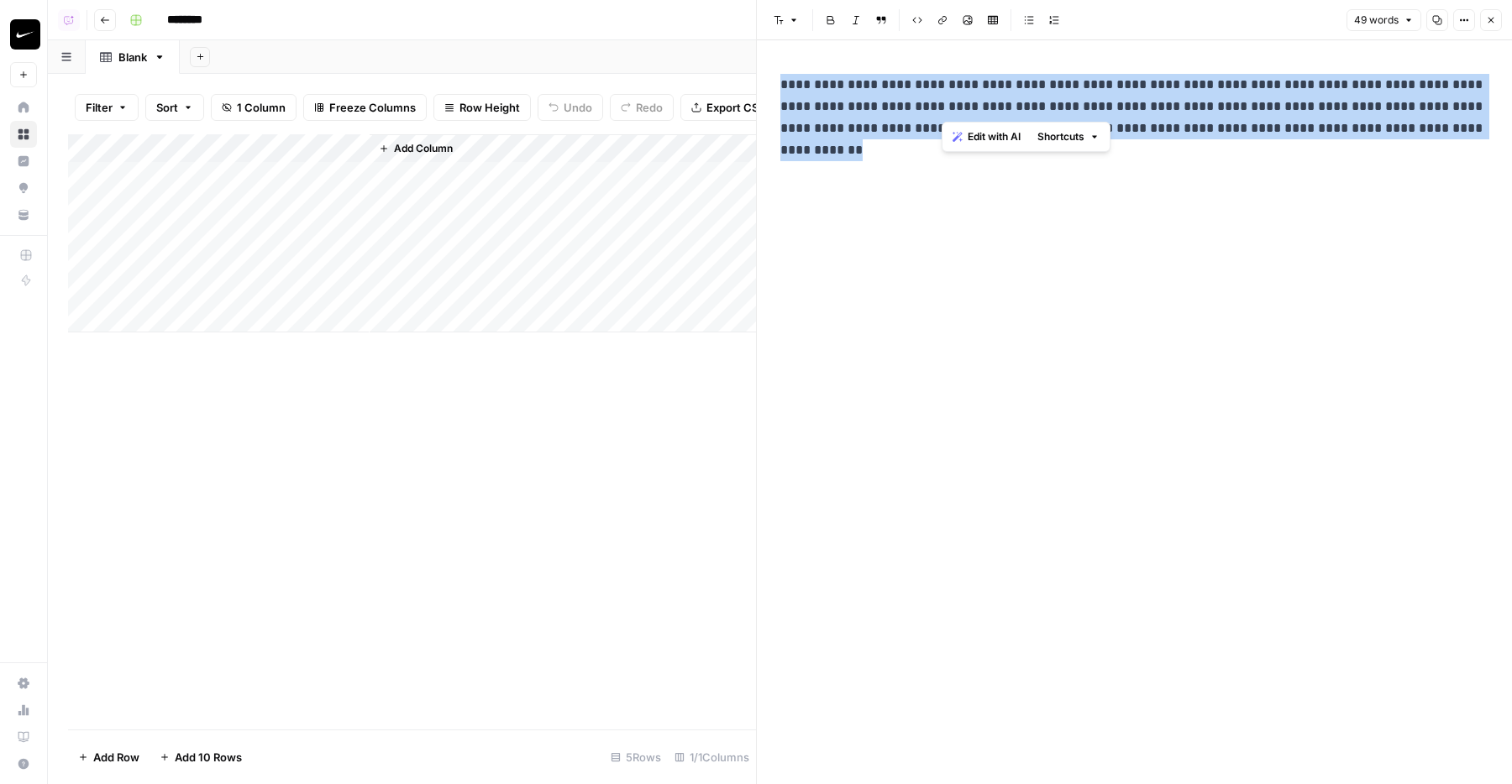
click at [942, 110] on p "**********" at bounding box center [1133, 106] width 708 height 65
click at [834, 152] on span "Edit with AI" at bounding box center [832, 159] width 53 height 15
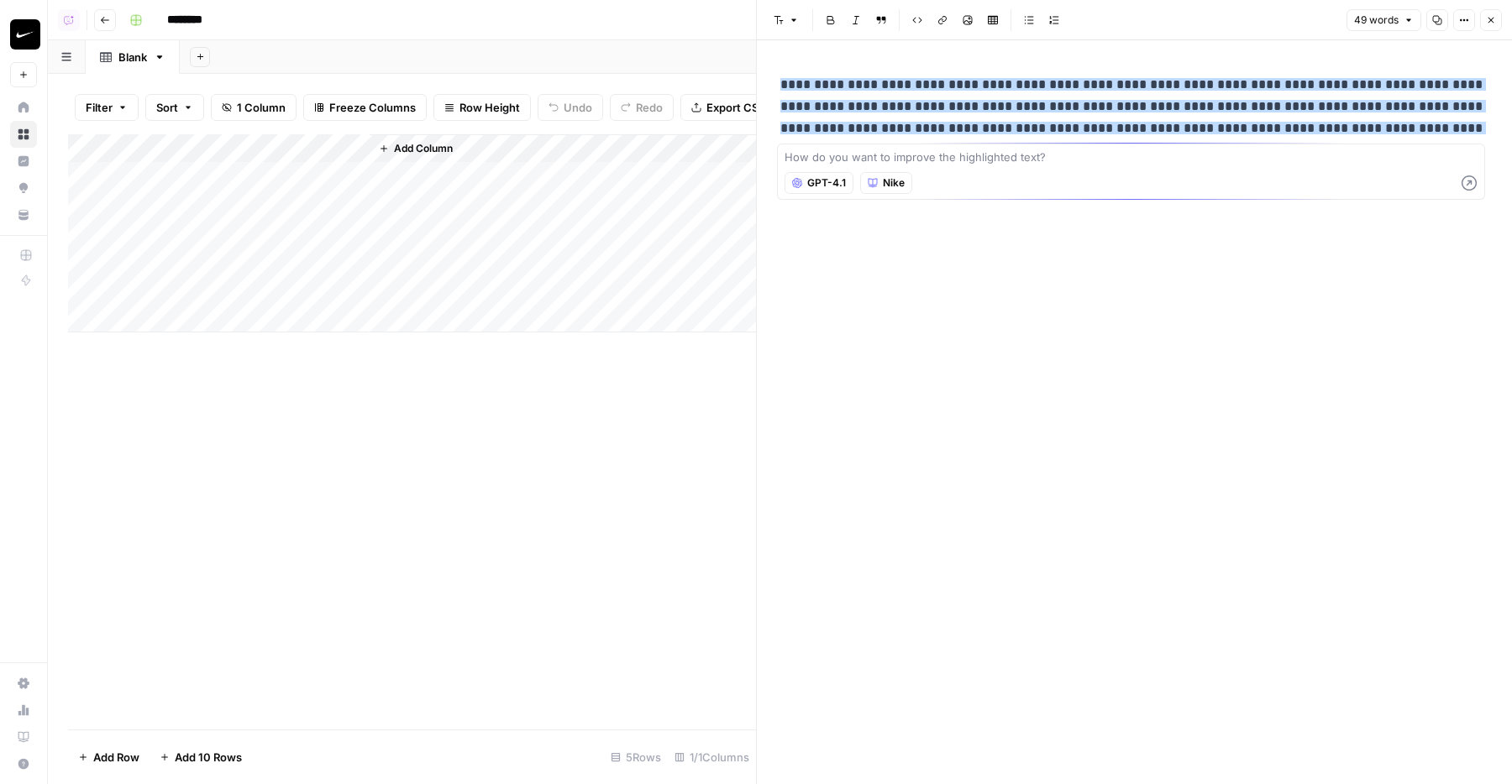
click at [824, 182] on span "GPT-4.1" at bounding box center [826, 183] width 38 height 15
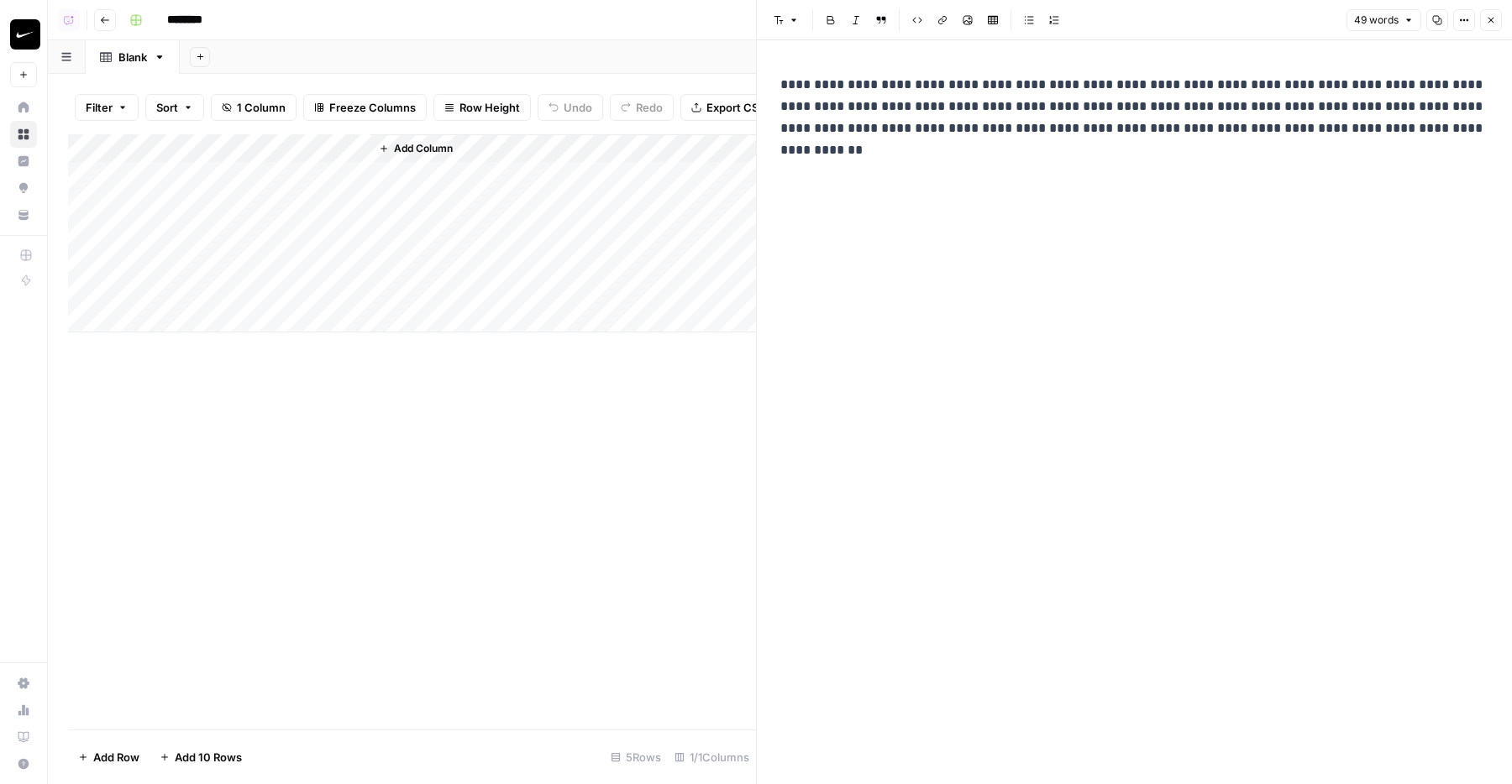
click at [854, 71] on div "**********" at bounding box center [1134, 106] width 728 height 79
click at [855, 79] on p "**********" at bounding box center [1133, 106] width 708 height 65
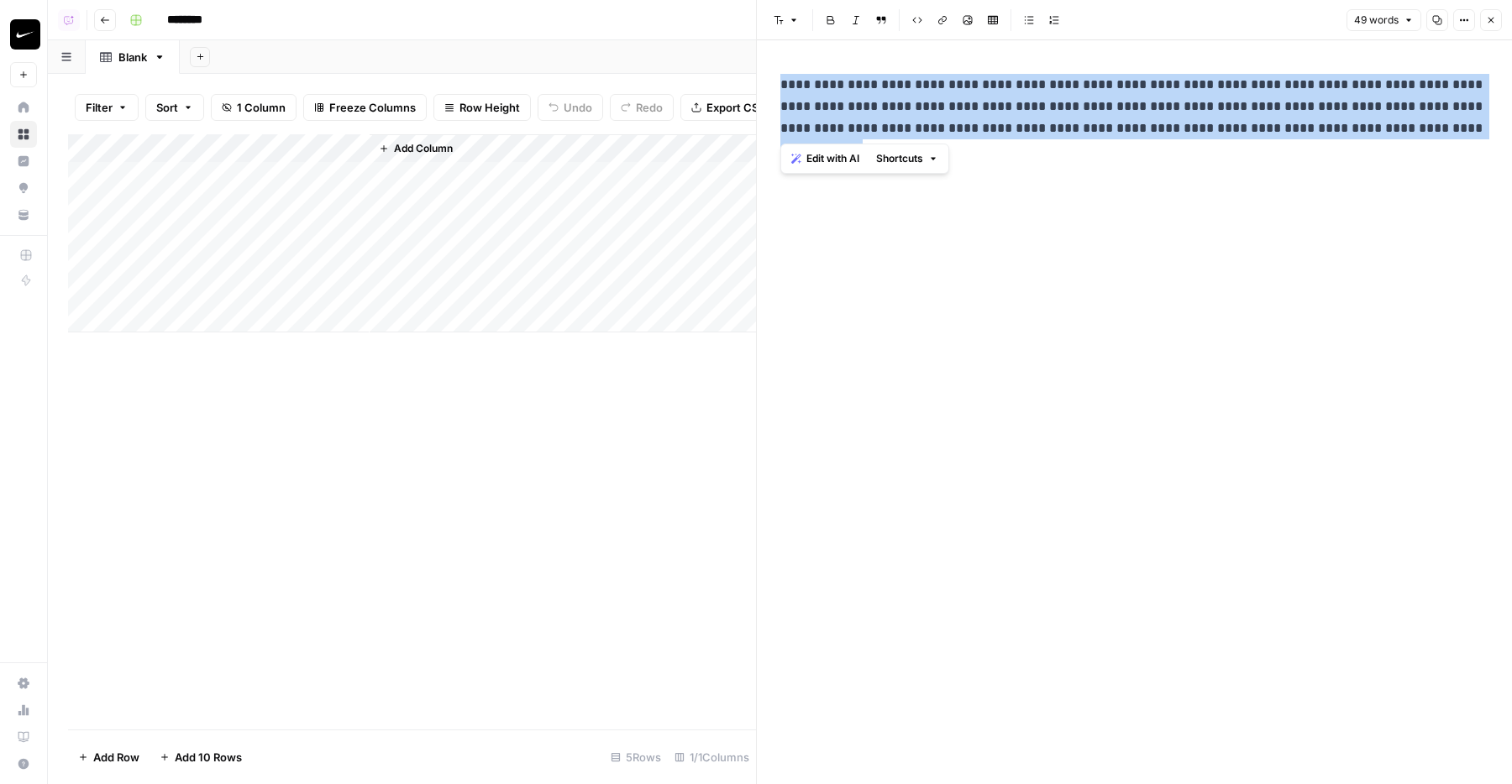
click at [855, 79] on p "**********" at bounding box center [1133, 106] width 708 height 65
click at [837, 163] on span "Edit with AI" at bounding box center [832, 159] width 53 height 15
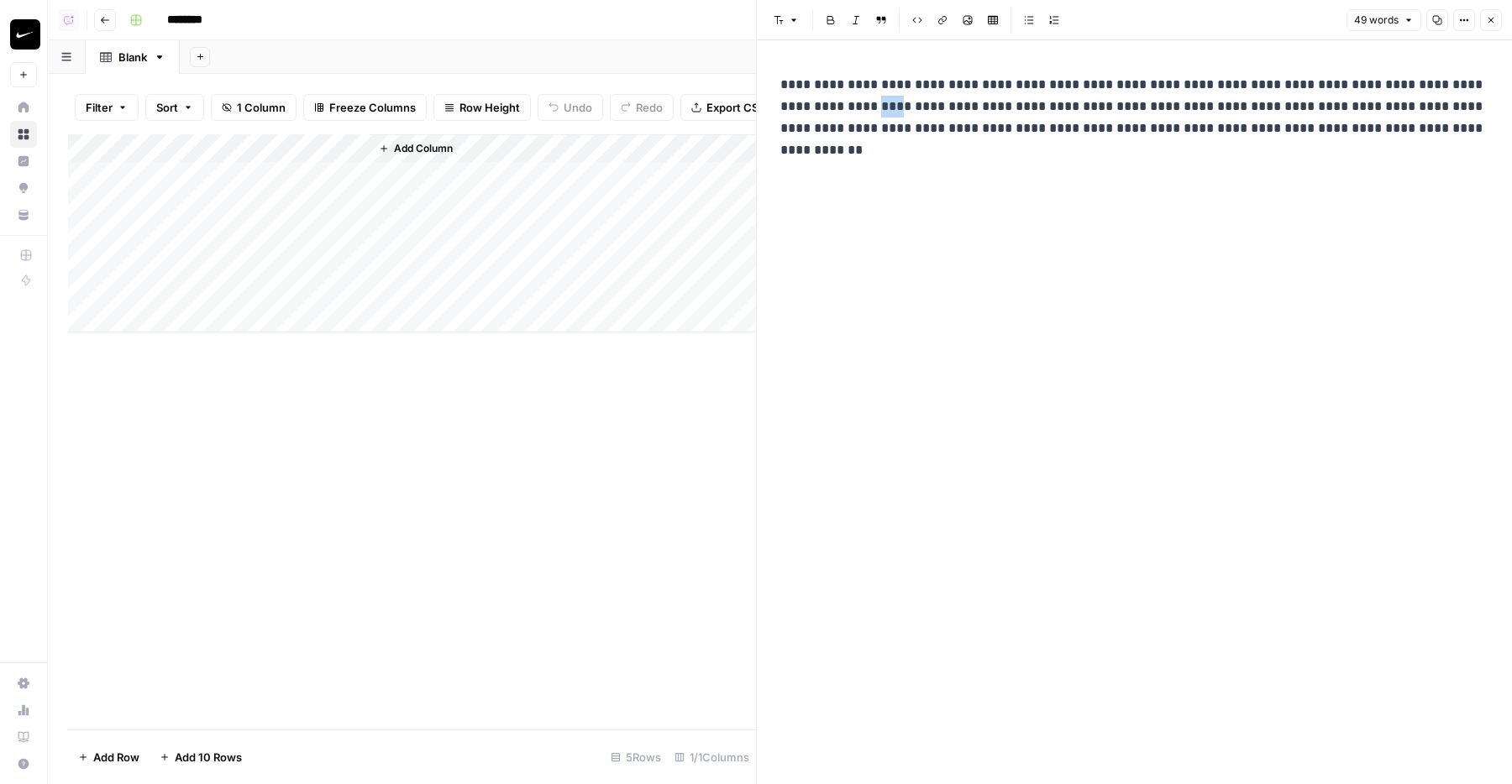
click at [851, 108] on p "**********" at bounding box center [1133, 106] width 708 height 65
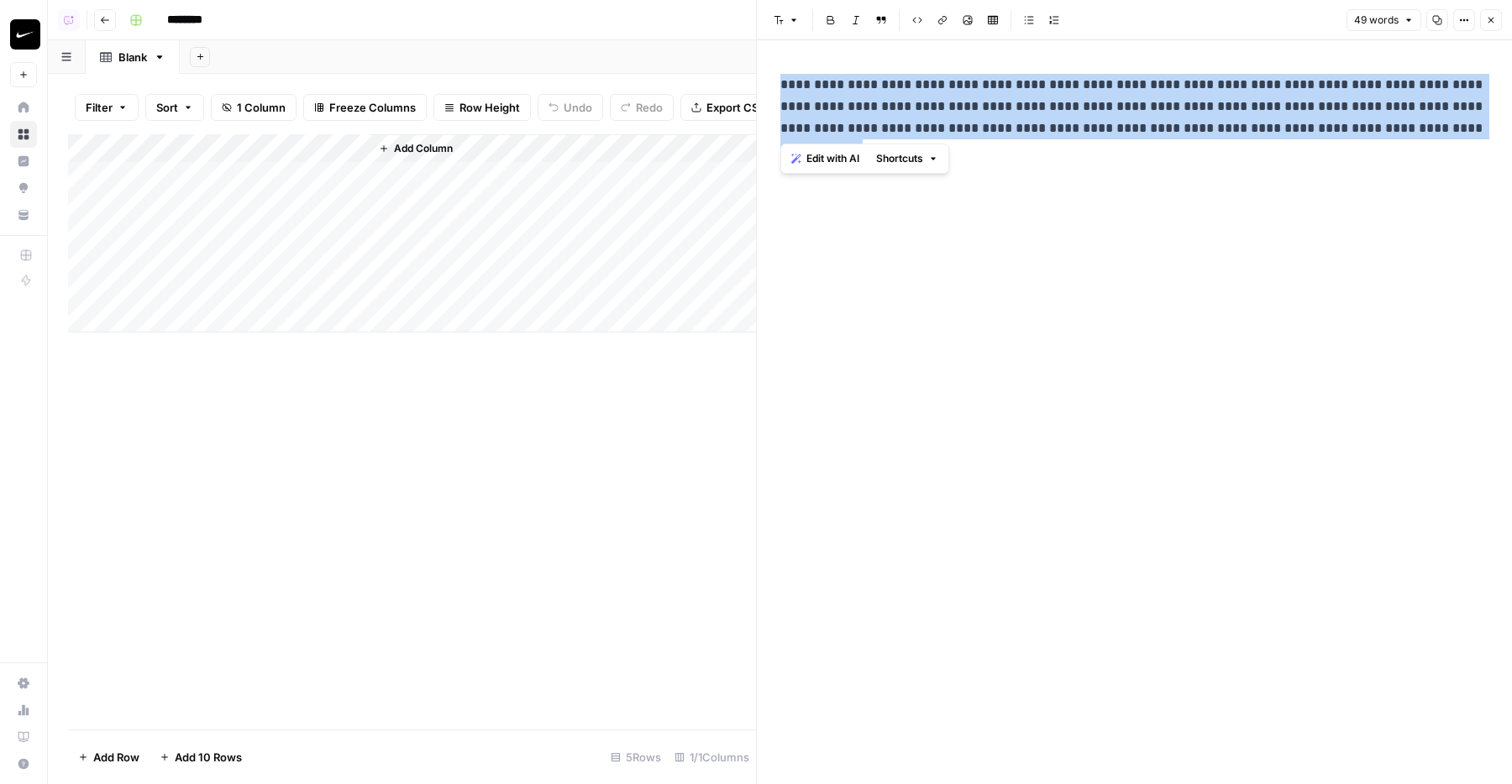
click at [851, 108] on p "**********" at bounding box center [1133, 106] width 708 height 65
click at [903, 161] on span "Shortcuts" at bounding box center [899, 159] width 47 height 15
click at [826, 157] on span "Edit with AI" at bounding box center [832, 159] width 53 height 15
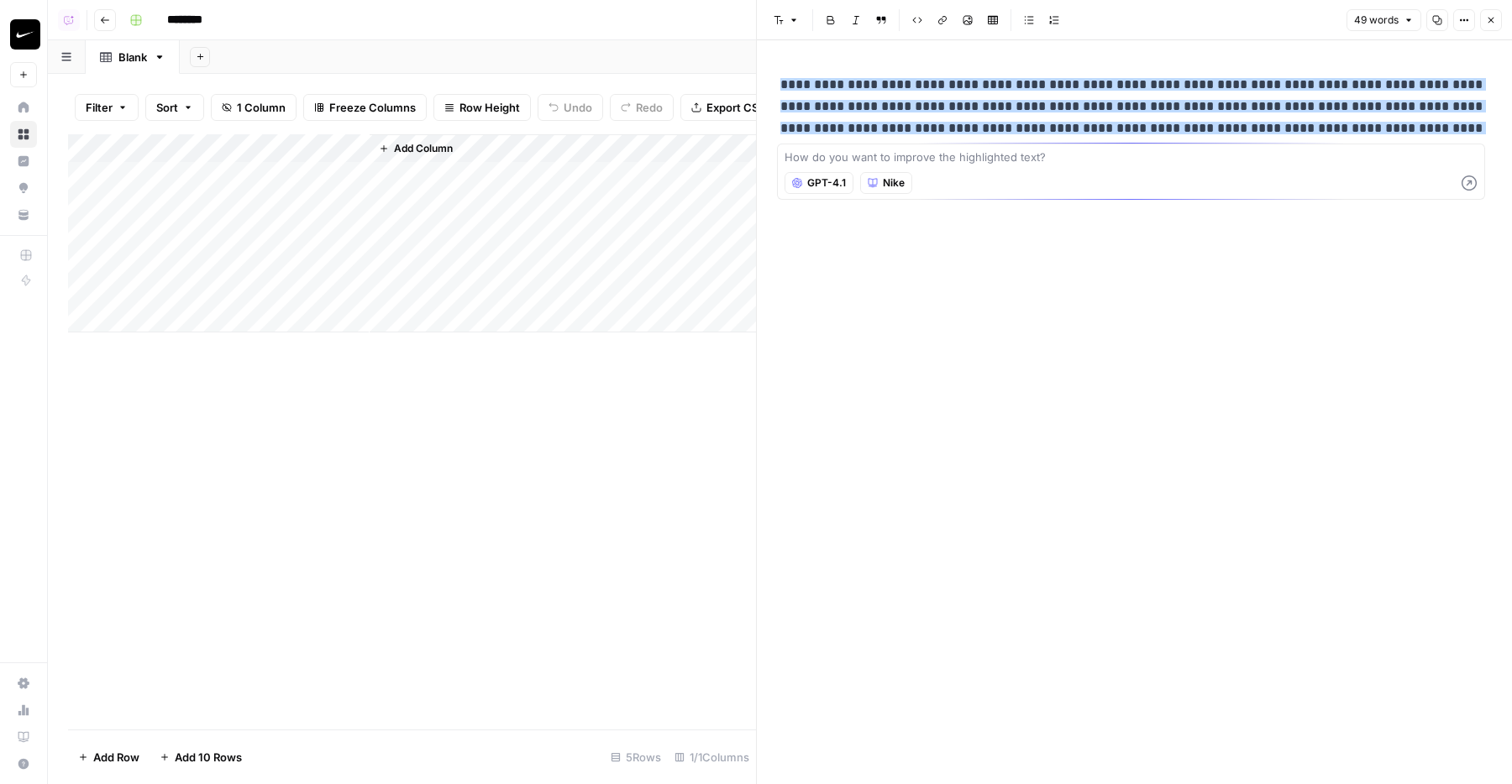
click at [883, 181] on span "Nike" at bounding box center [894, 183] width 22 height 15
click at [829, 285] on div "**********" at bounding box center [1134, 412] width 728 height 744
click at [691, 402] on div "Add Column" at bounding box center [412, 431] width 688 height 595
click at [1480, 26] on button "Close" at bounding box center [1491, 20] width 22 height 22
